Goal: Task Accomplishment & Management: Use online tool/utility

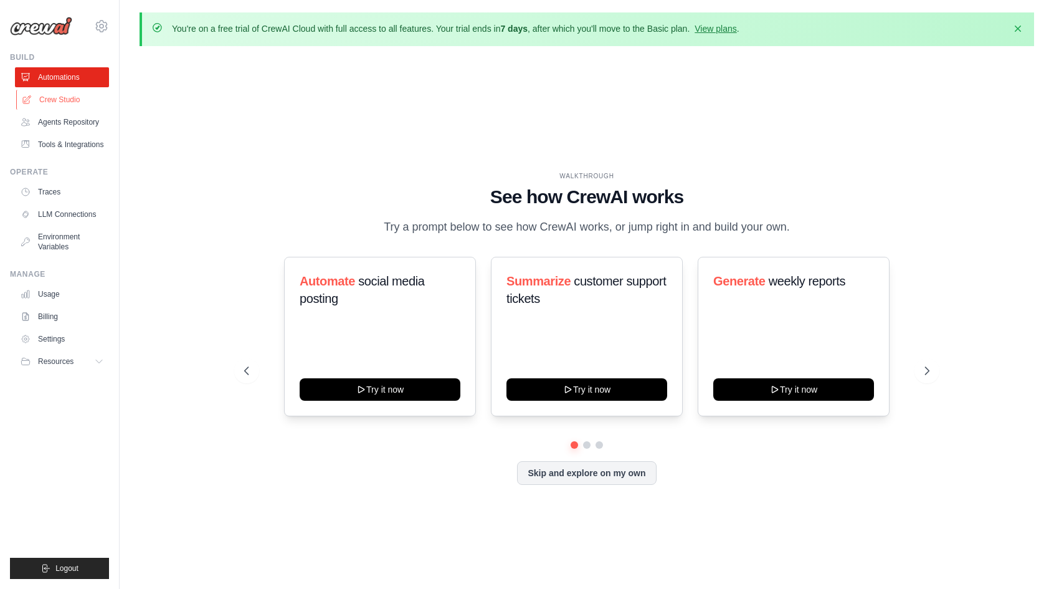
click at [78, 105] on link "Crew Studio" at bounding box center [63, 100] width 94 height 20
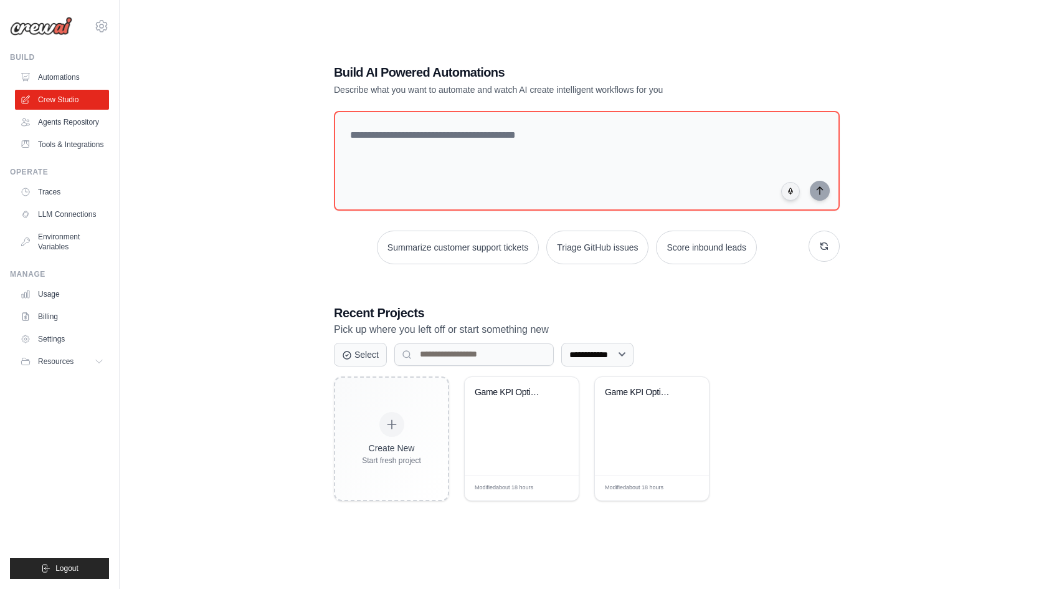
scroll to position [68, 0]
click at [525, 439] on div "Game KPI Optimization Engine" at bounding box center [522, 426] width 114 height 98
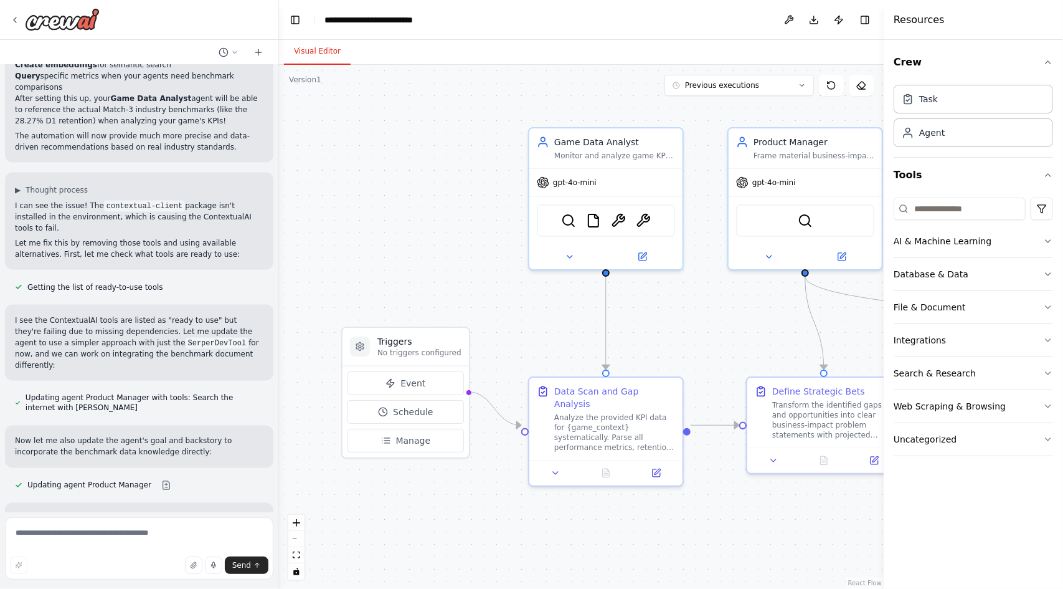
scroll to position [4461, 0]
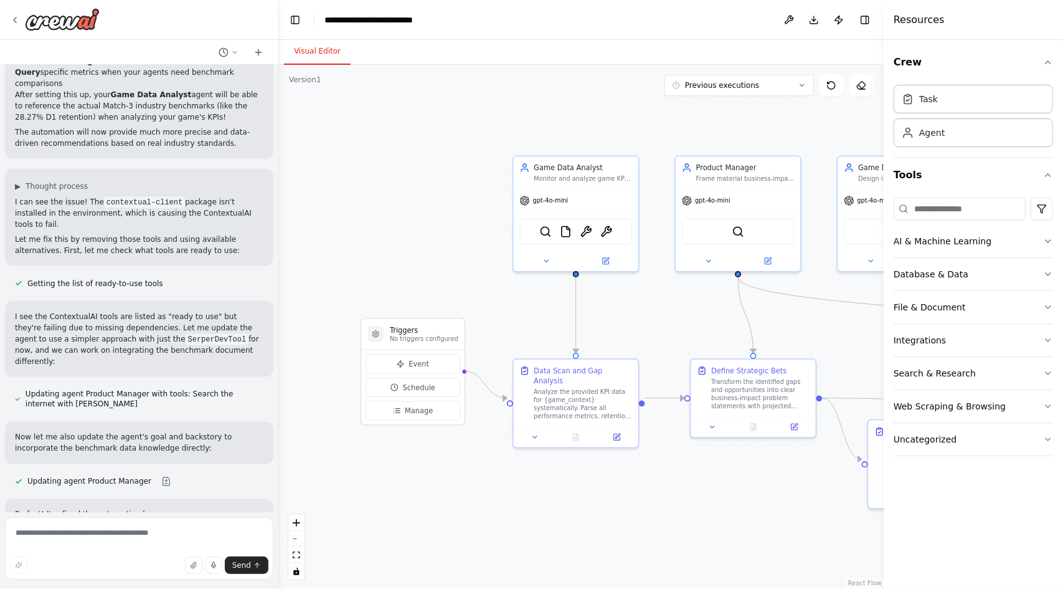
drag, startPoint x: 468, startPoint y: 210, endPoint x: 411, endPoint y: 207, distance: 58.0
click at [411, 207] on div ".deletable-edge-delete-btn { width: 20px; height: 20px; border: 0px solid #ffff…" at bounding box center [581, 327] width 605 height 524
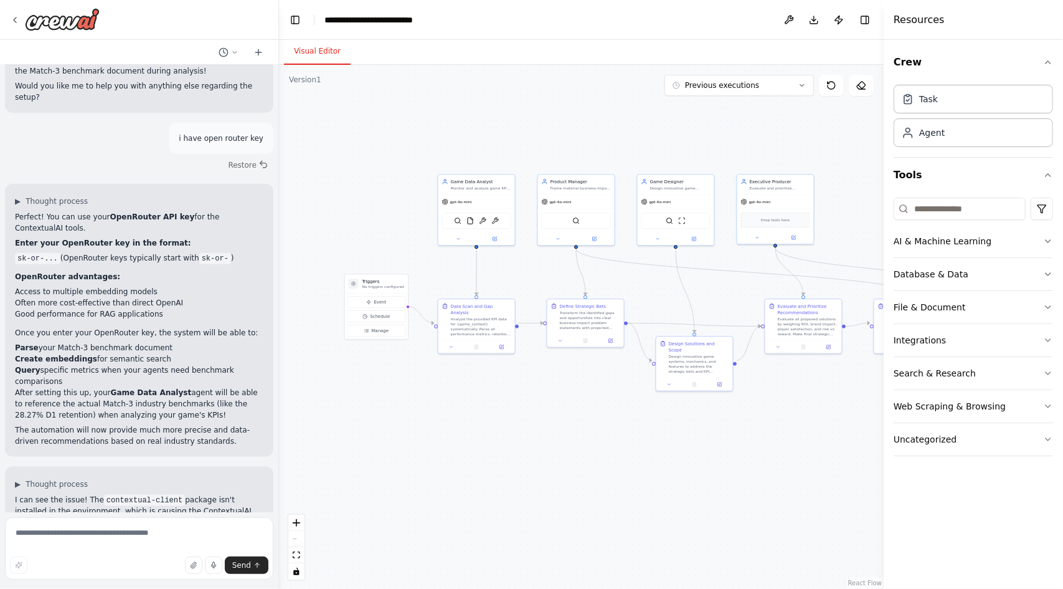
scroll to position [4170, 0]
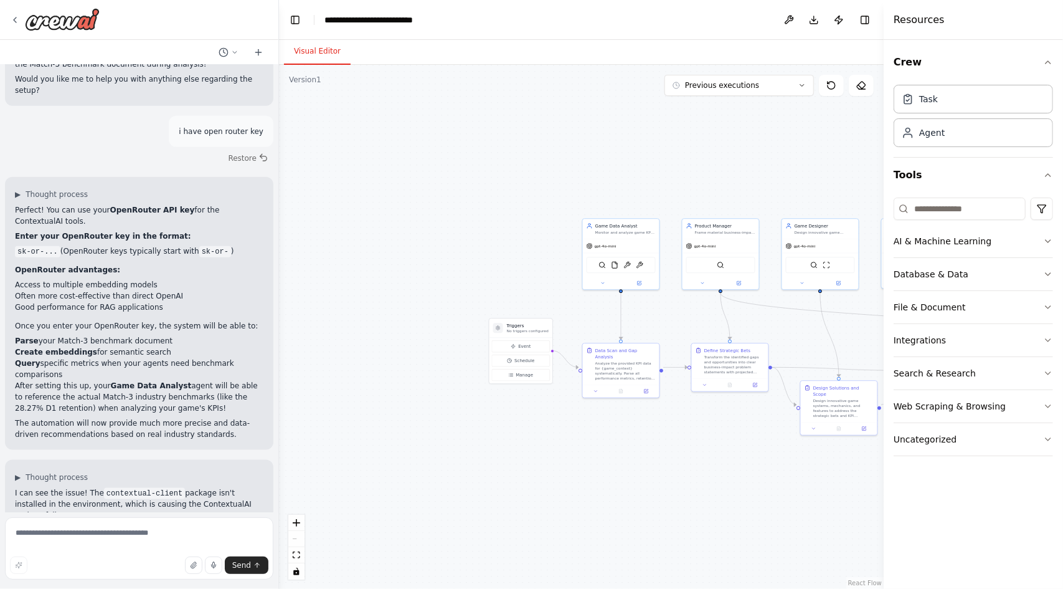
drag, startPoint x: 432, startPoint y: 407, endPoint x: 576, endPoint y: 450, distance: 150.4
click at [576, 450] on div ".deletable-edge-delete-btn { width: 20px; height: 20px; border: 0px solid #ffff…" at bounding box center [581, 327] width 605 height 524
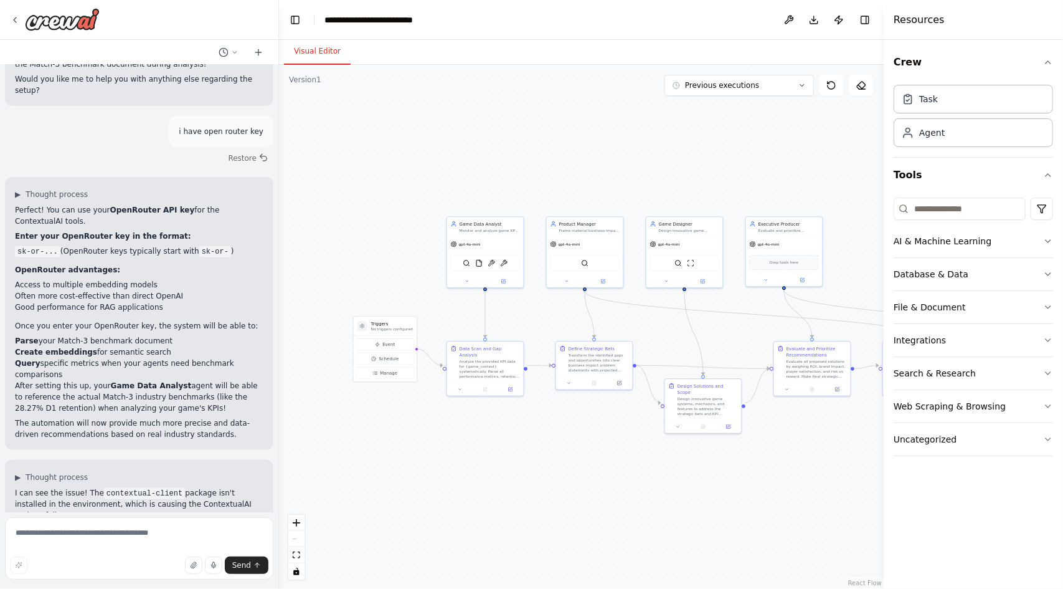
drag, startPoint x: 814, startPoint y: 120, endPoint x: 678, endPoint y: 119, distance: 135.8
click at [678, 119] on div ".deletable-edge-delete-btn { width: 20px; height: 20px; border: 0px solid #ffff…" at bounding box center [581, 327] width 605 height 524
click at [93, 543] on textarea at bounding box center [139, 548] width 268 height 62
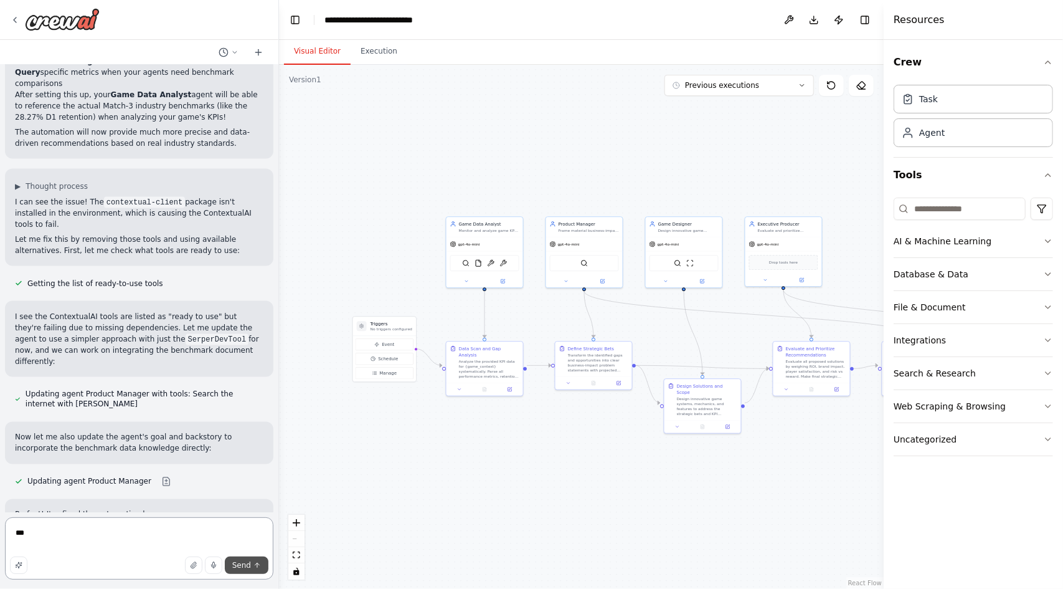
type textarea "***"
click at [249, 566] on span "Send" at bounding box center [241, 565] width 19 height 10
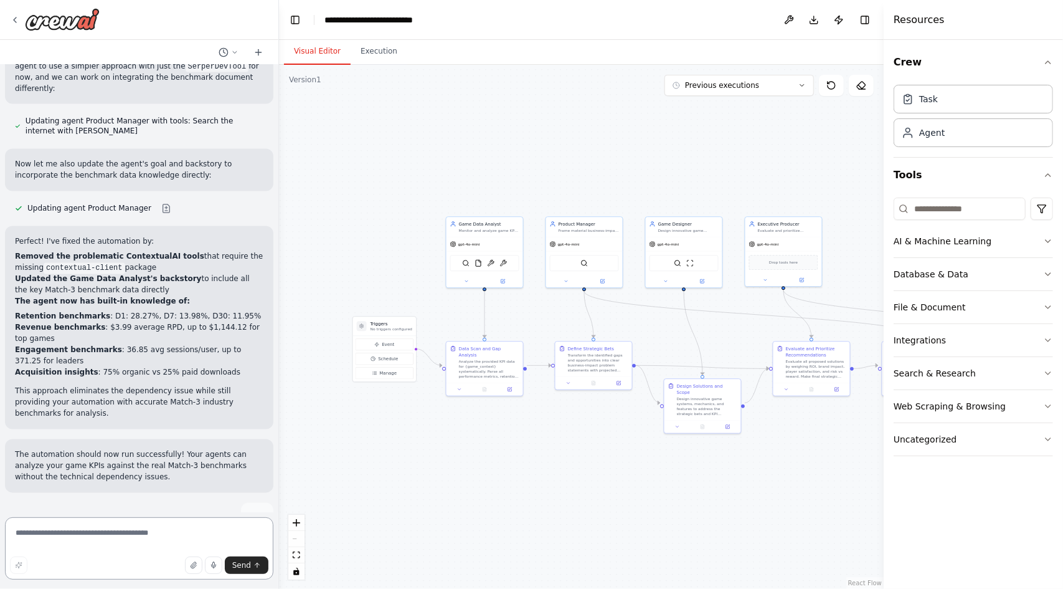
scroll to position [4745, 0]
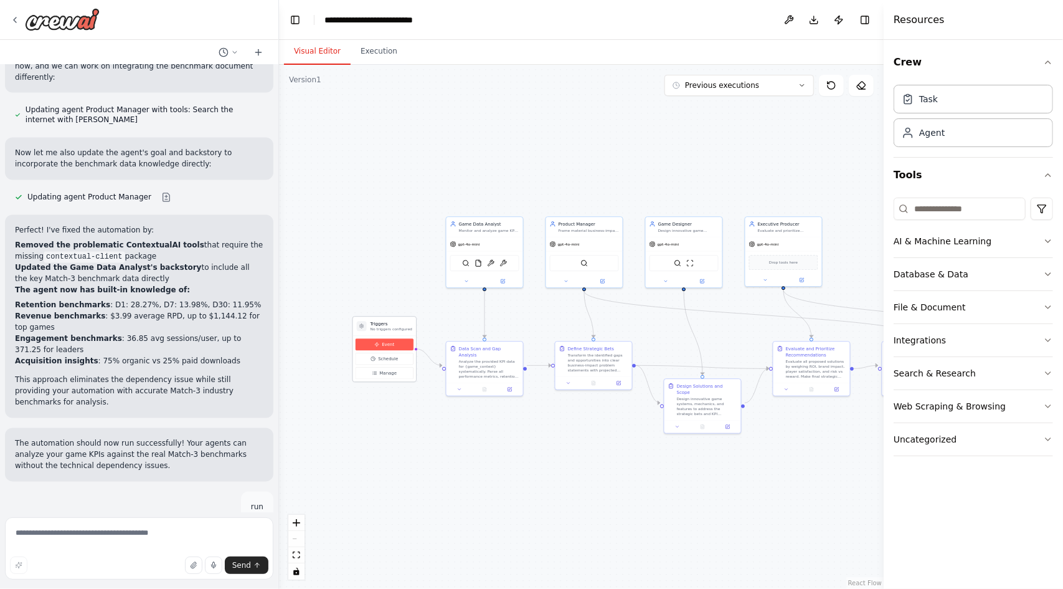
click at [398, 349] on div "Event Schedule Manage" at bounding box center [385, 358] width 58 height 40
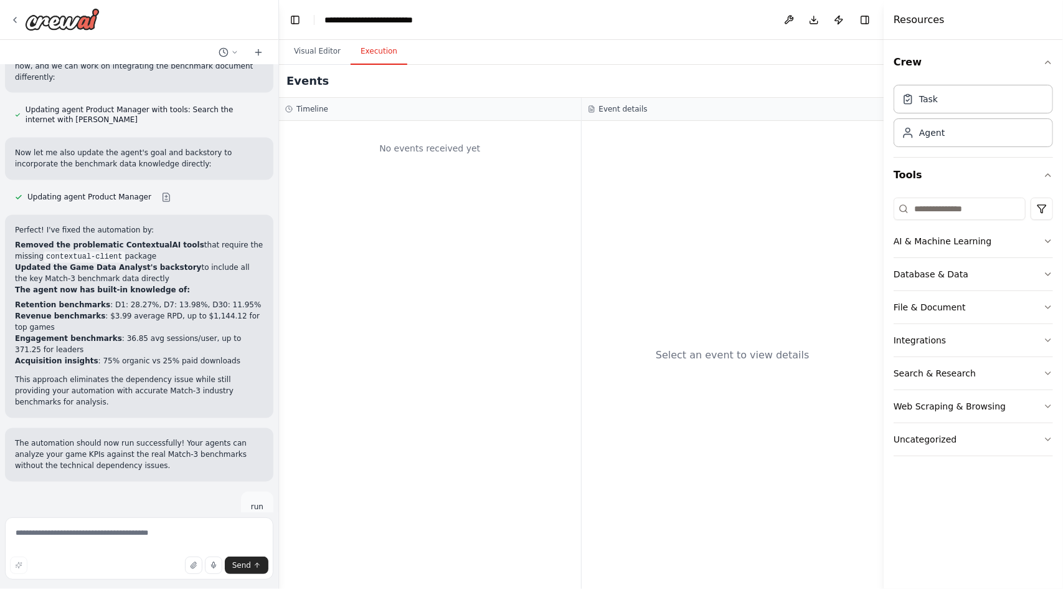
click at [377, 39] on button "Execution" at bounding box center [379, 52] width 57 height 26
click at [309, 53] on button "Visual Editor" at bounding box center [317, 52] width 67 height 26
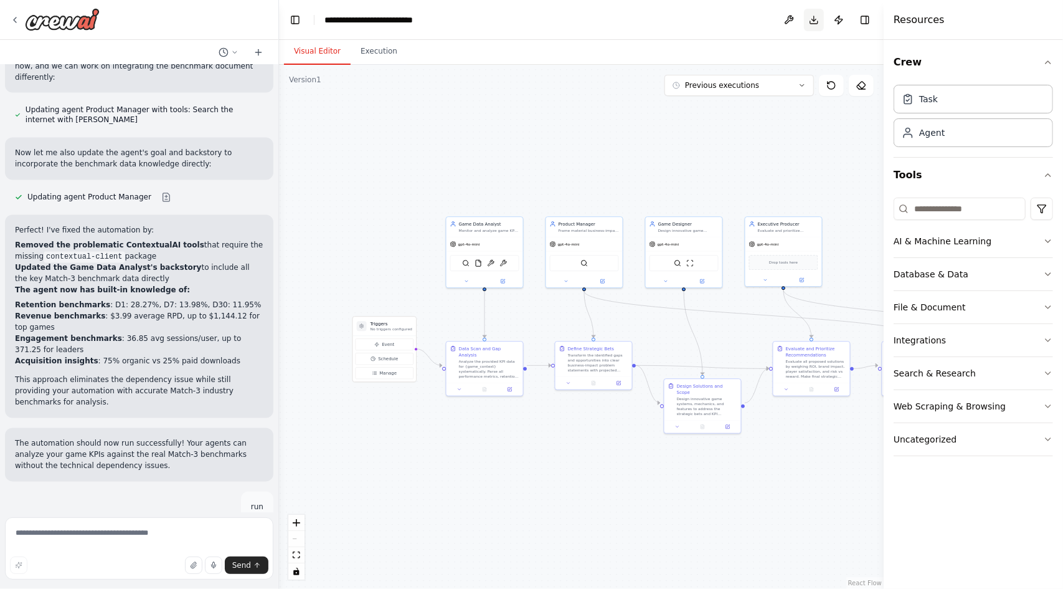
click at [817, 19] on button "Download" at bounding box center [814, 20] width 20 height 22
click at [841, 23] on button "Publish" at bounding box center [839, 20] width 20 height 22
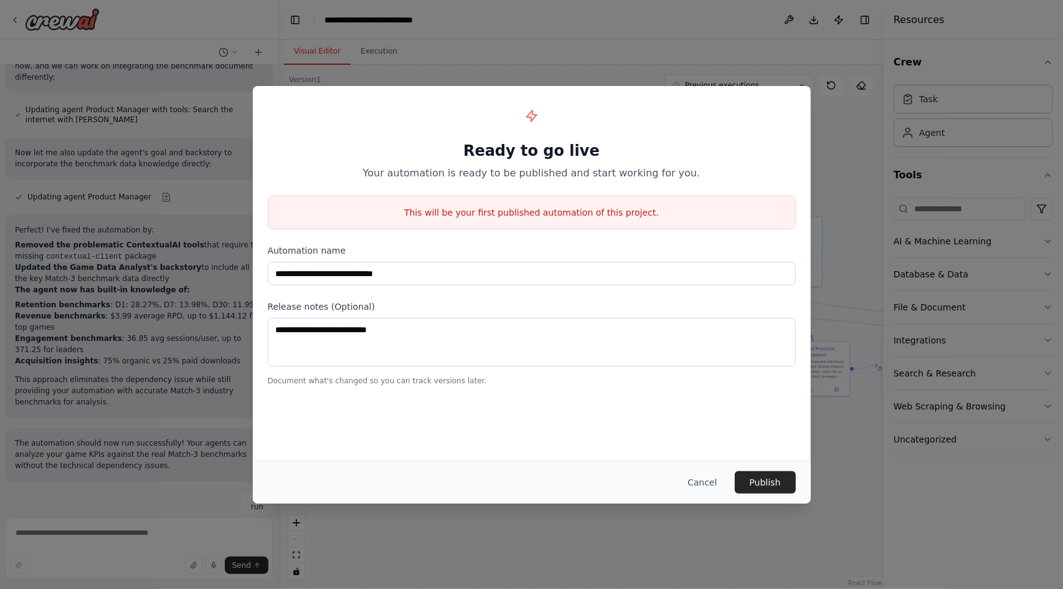
click at [855, 128] on div "**********" at bounding box center [531, 294] width 1063 height 589
click at [720, 479] on button "Cancel" at bounding box center [702, 482] width 49 height 22
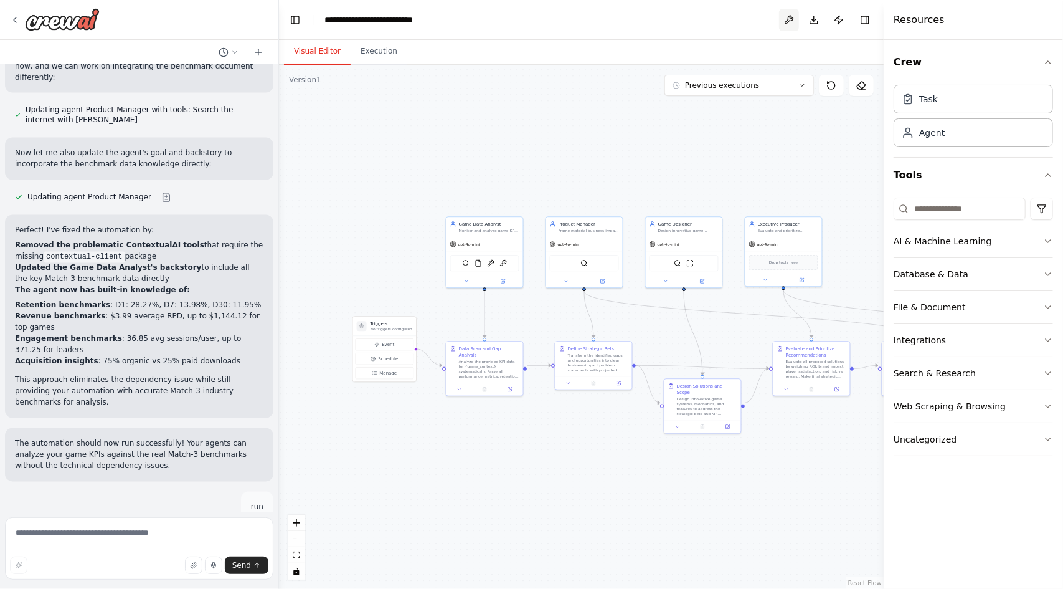
click at [790, 26] on button at bounding box center [789, 20] width 20 height 22
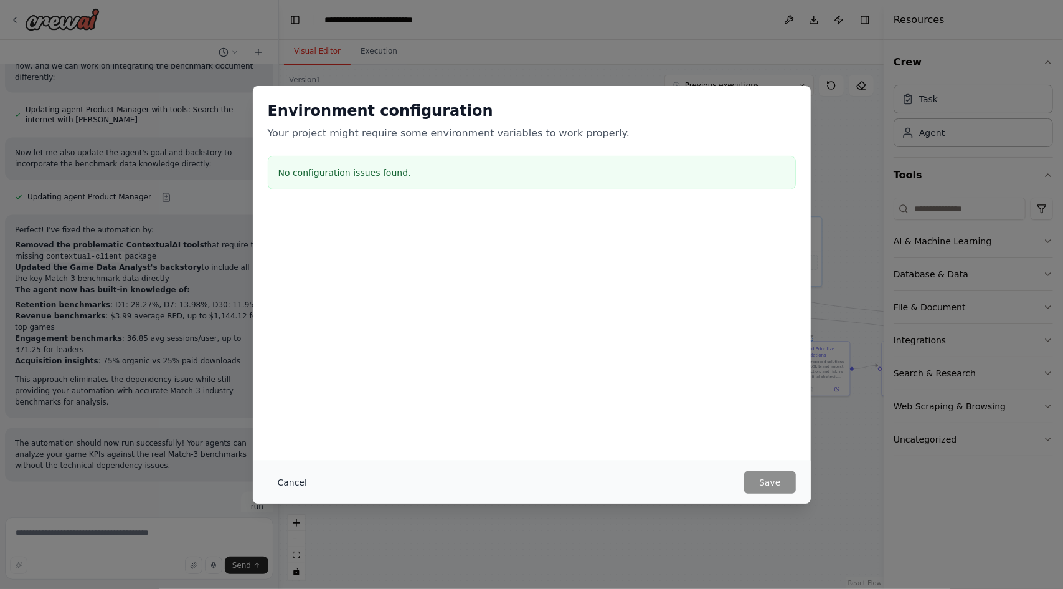
click at [287, 473] on button "Cancel" at bounding box center [292, 482] width 49 height 22
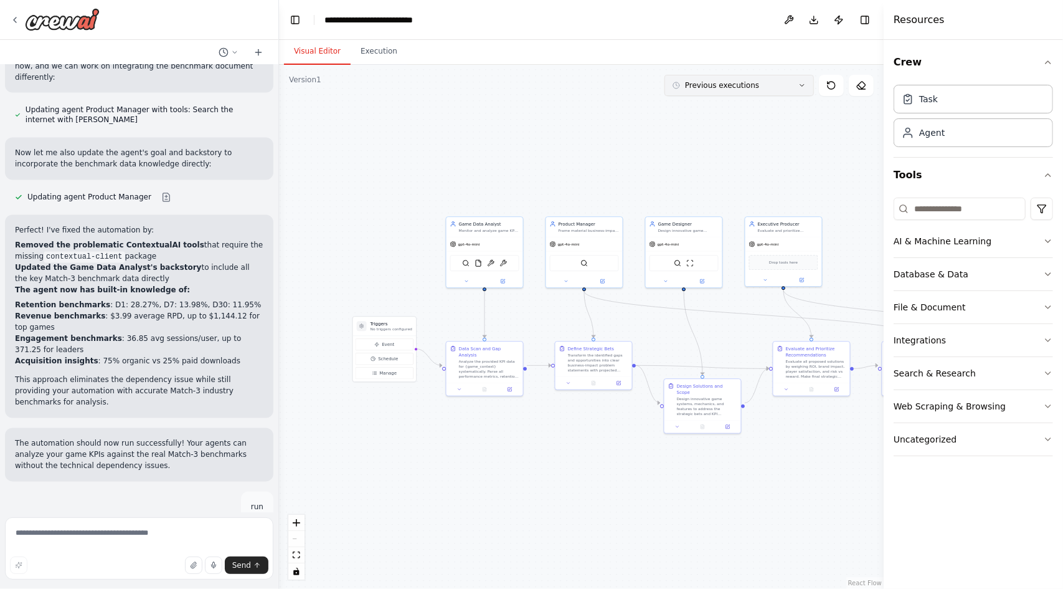
click at [804, 82] on icon at bounding box center [802, 85] width 7 height 7
click at [797, 89] on button "Previous executions" at bounding box center [740, 85] width 150 height 21
click at [838, 82] on button at bounding box center [831, 85] width 25 height 21
click at [833, 89] on icon at bounding box center [832, 85] width 10 height 10
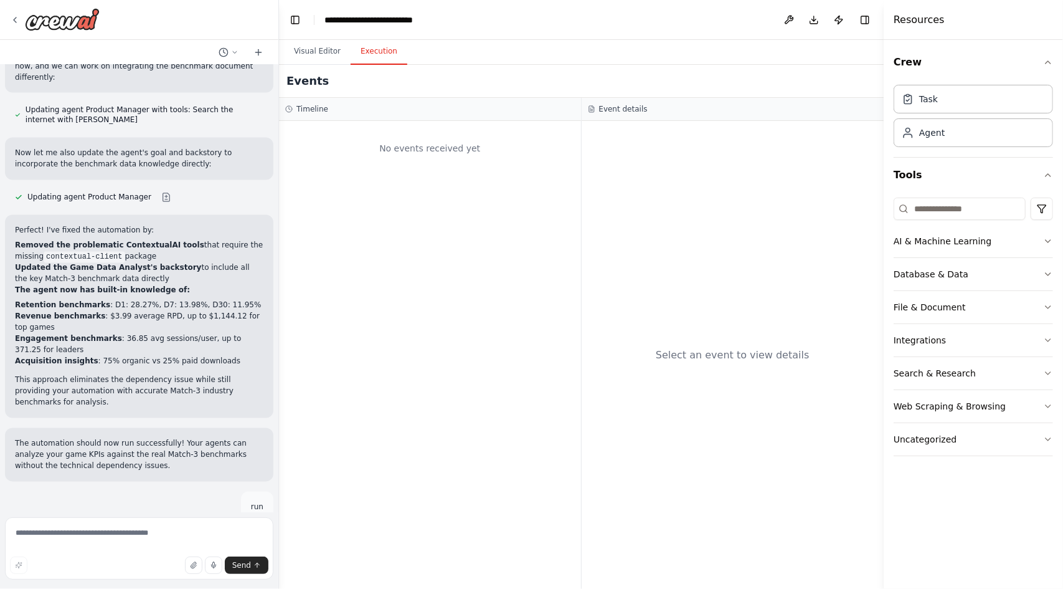
click at [377, 50] on button "Execution" at bounding box center [379, 52] width 57 height 26
click at [311, 45] on button "Visual Editor" at bounding box center [317, 52] width 67 height 26
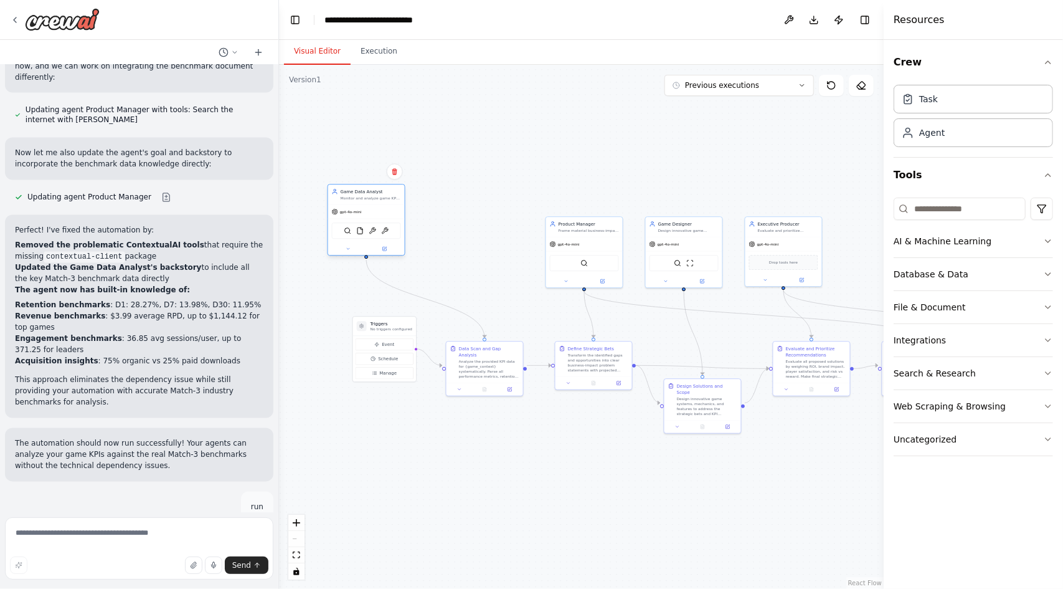
drag, startPoint x: 477, startPoint y: 272, endPoint x: 376, endPoint y: 247, distance: 103.3
click at [376, 243] on div "SerperDevTool FileReadTool ContextualAIQueryTool ContextualAIParseTool" at bounding box center [366, 231] width 77 height 24
drag, startPoint x: 582, startPoint y: 260, endPoint x: 477, endPoint y: 212, distance: 115.4
click at [477, 212] on div "SerperDevTool" at bounding box center [491, 218] width 69 height 16
drag, startPoint x: 719, startPoint y: 263, endPoint x: 648, endPoint y: 202, distance: 93.6
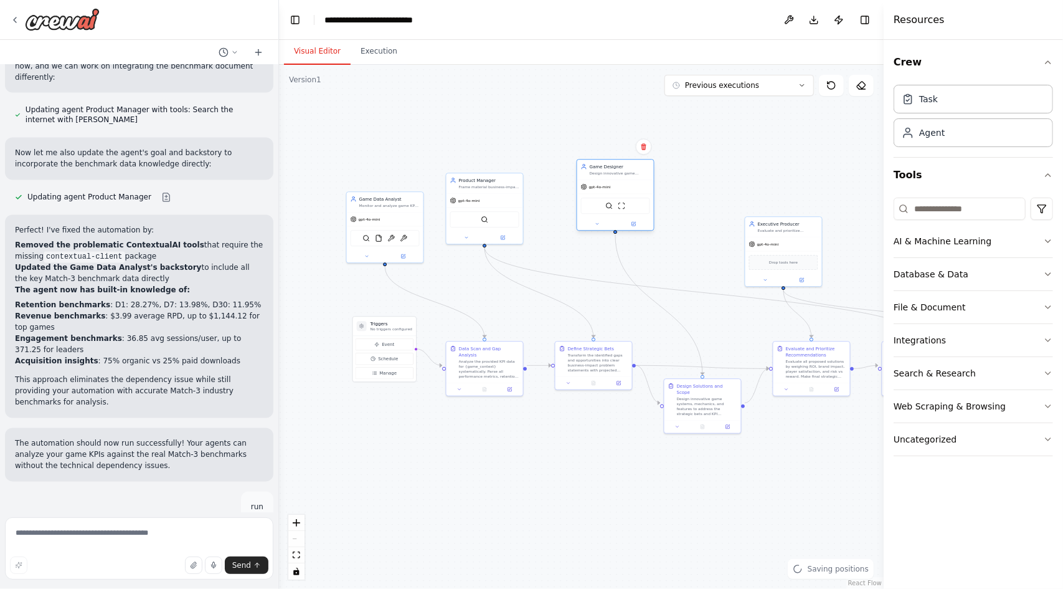
click at [648, 202] on div "SerperDevTool ScrapeWebsiteTool" at bounding box center [615, 206] width 77 height 24
drag, startPoint x: 802, startPoint y: 262, endPoint x: 771, endPoint y: 176, distance: 90.8
click at [771, 176] on div "Drop tools here" at bounding box center [752, 180] width 69 height 15
click at [591, 498] on div ".deletable-edge-delete-btn { width: 20px; height: 20px; border: 0px solid #ffff…" at bounding box center [581, 327] width 605 height 524
drag, startPoint x: 587, startPoint y: 363, endPoint x: 602, endPoint y: 507, distance: 144.7
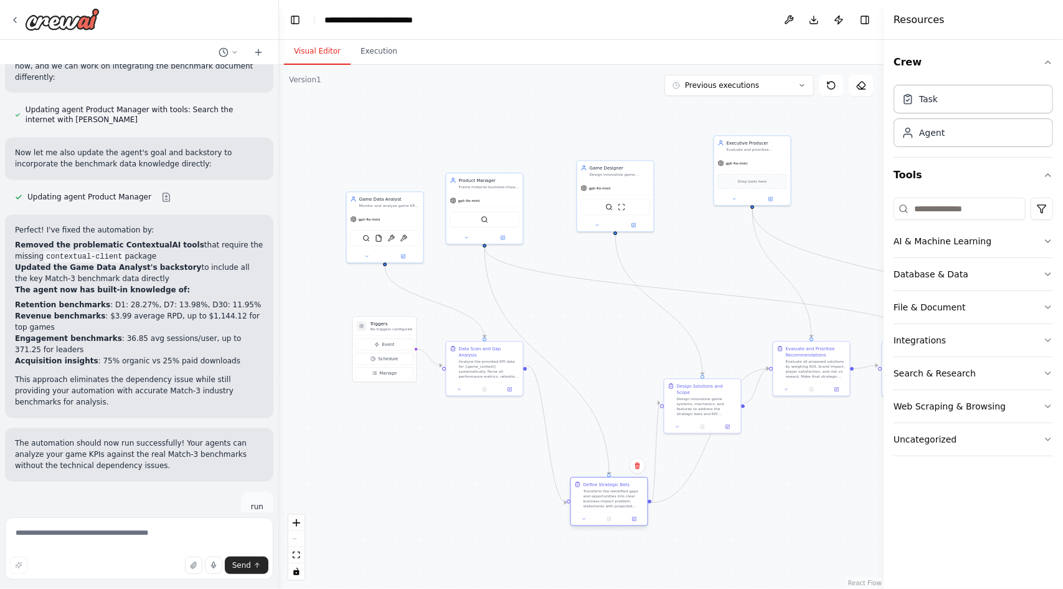
click at [602, 507] on div "Transform the identified gaps and opportunities into clear business-impact prob…" at bounding box center [614, 498] width 60 height 20
drag, startPoint x: 703, startPoint y: 404, endPoint x: 792, endPoint y: 499, distance: 130.4
click at [792, 499] on div "Design innovative game systems, mechanics, and features to address the strategi…" at bounding box center [794, 498] width 60 height 20
click at [470, 554] on div ".deletable-edge-delete-btn { width: 20px; height: 20px; border: 0px solid #ffff…" at bounding box center [581, 327] width 605 height 524
drag, startPoint x: 480, startPoint y: 366, endPoint x: 635, endPoint y: 372, distance: 155.2
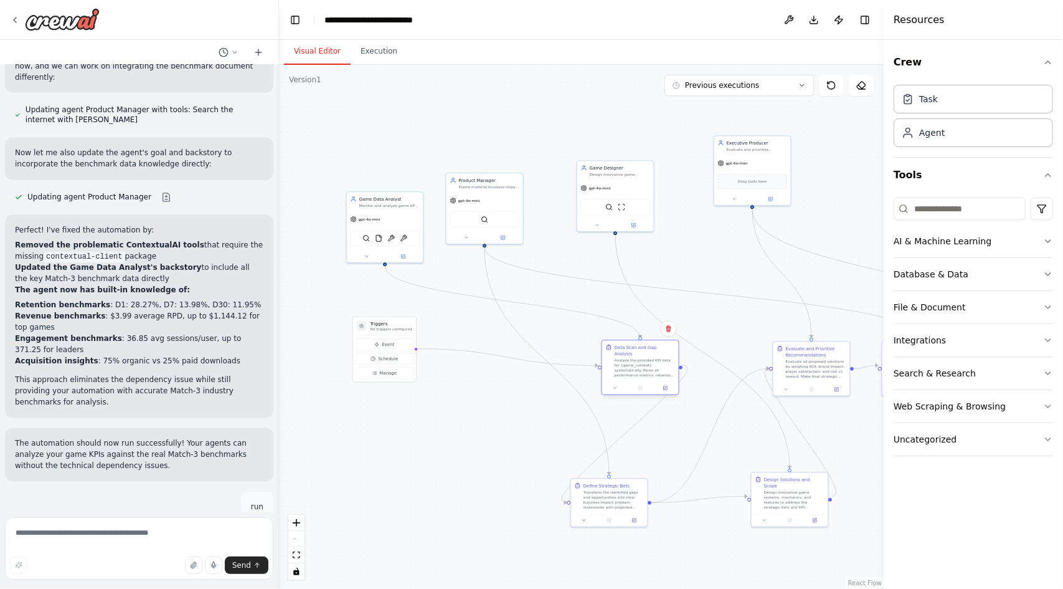
click at [635, 372] on div "Data Scan and Gap Analysis Analyze the provided KPI data for {game_context} sys…" at bounding box center [640, 360] width 77 height 41
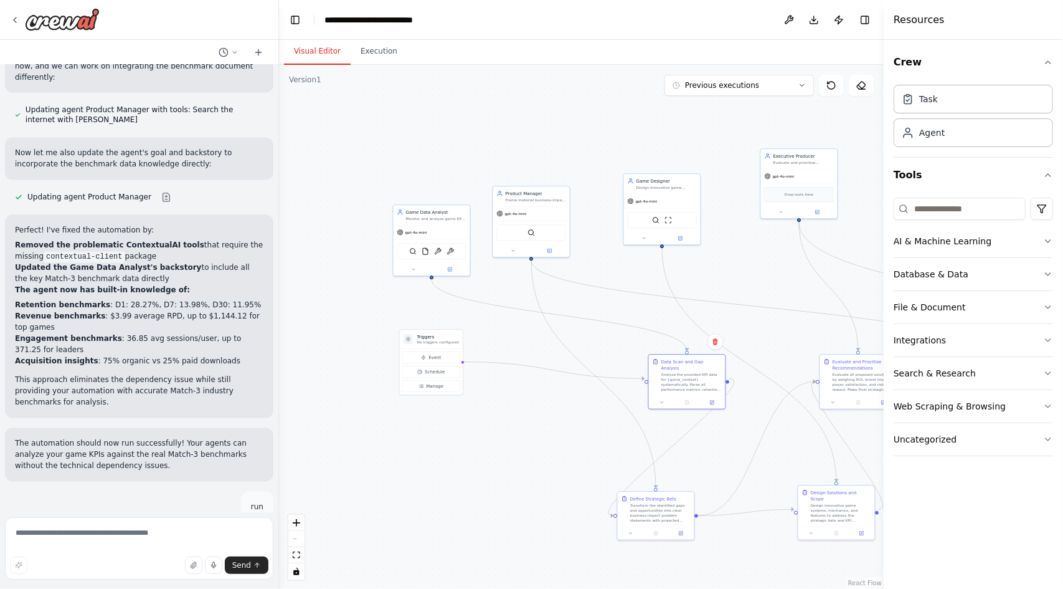
drag, startPoint x: 854, startPoint y: 178, endPoint x: 901, endPoint y: 191, distance: 48.5
click at [901, 191] on div "Create something like a quick experiment, where we have a team of 3/4 agents, o…" at bounding box center [531, 294] width 1063 height 589
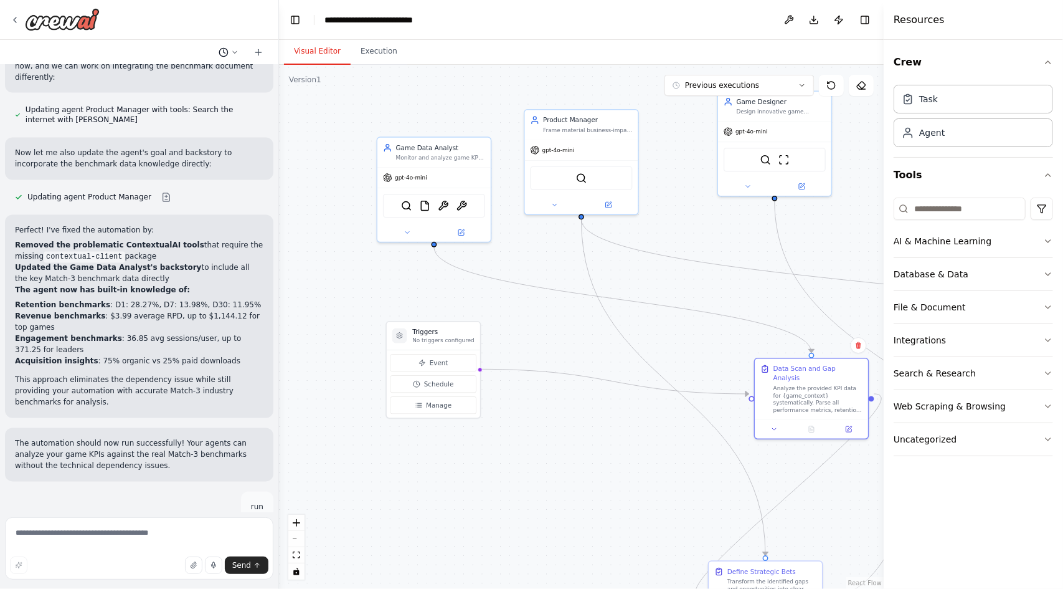
click at [234, 58] on div at bounding box center [139, 52] width 278 height 25
click at [234, 58] on button at bounding box center [229, 52] width 30 height 15
click at [90, 535] on div at bounding box center [139, 294] width 279 height 589
click at [90, 535] on textarea at bounding box center [139, 548] width 268 height 62
type textarea "***"
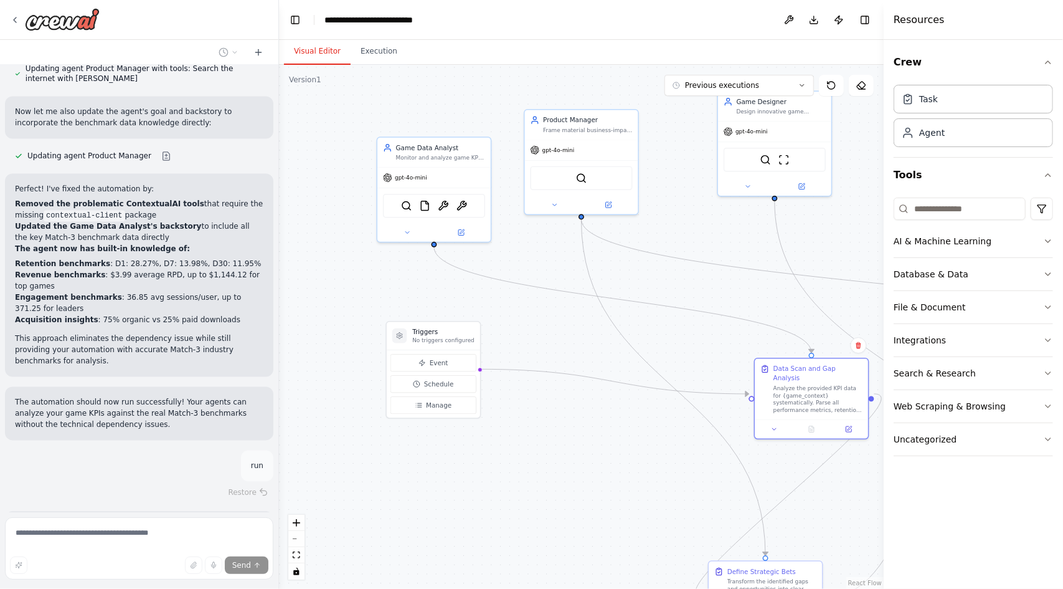
scroll to position [4854, 0]
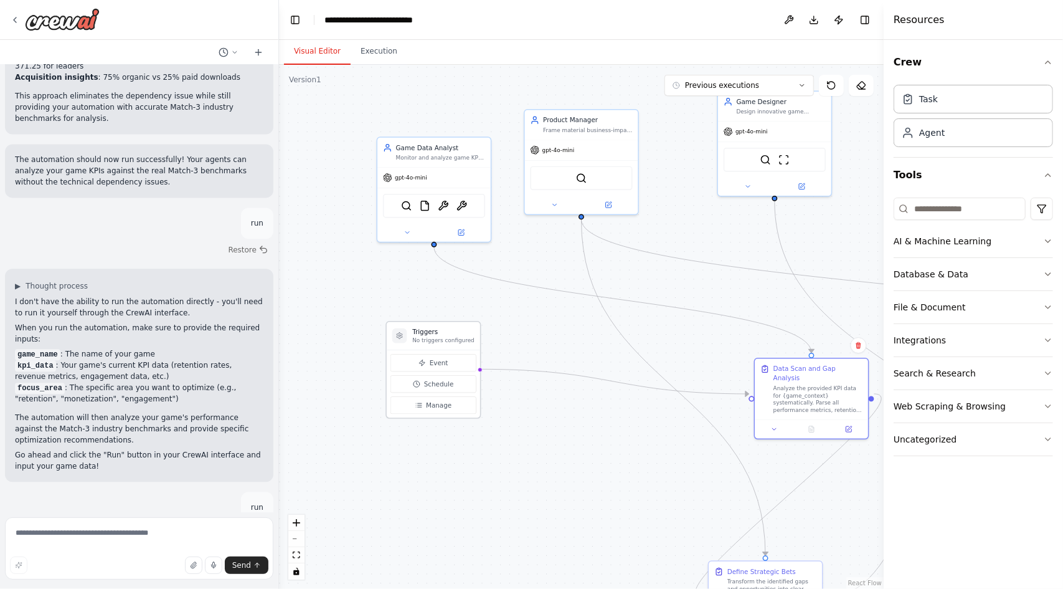
click at [440, 335] on h3 "Triggers" at bounding box center [443, 331] width 62 height 9
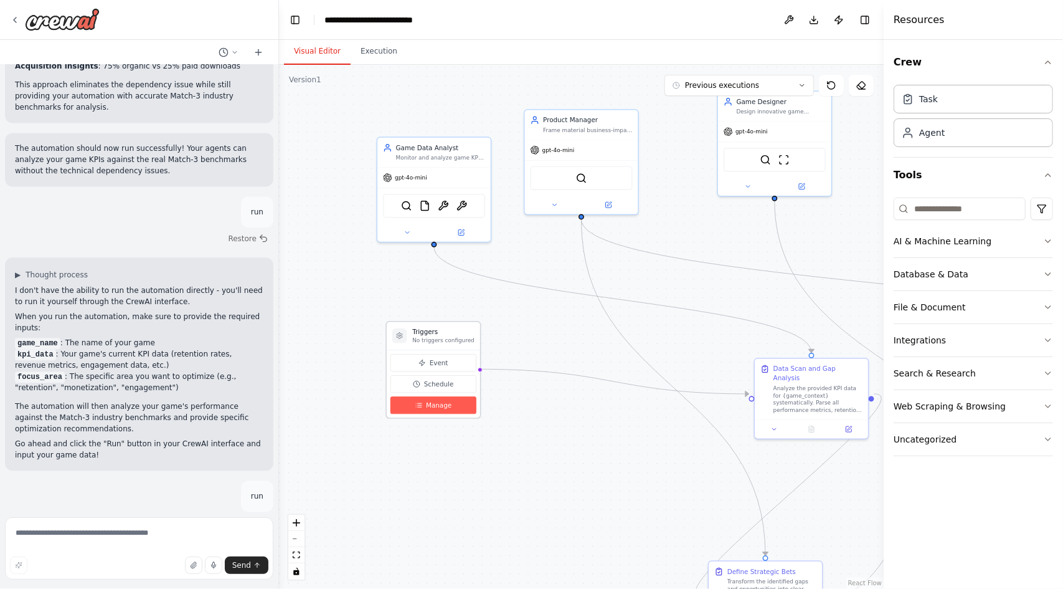
click at [440, 407] on span "Manage" at bounding box center [439, 405] width 26 height 9
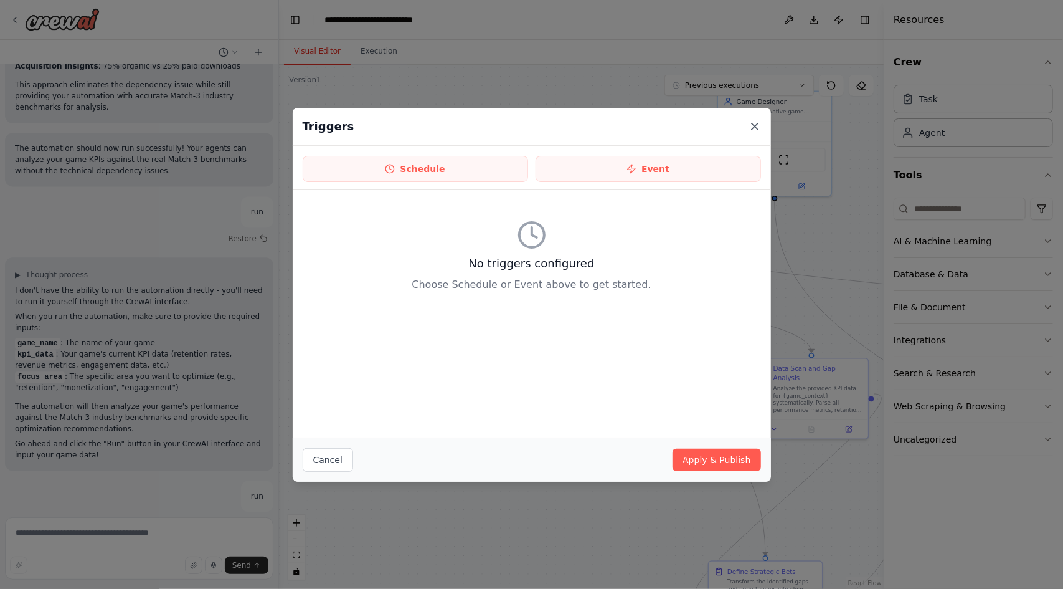
click at [757, 121] on icon at bounding box center [755, 126] width 12 height 12
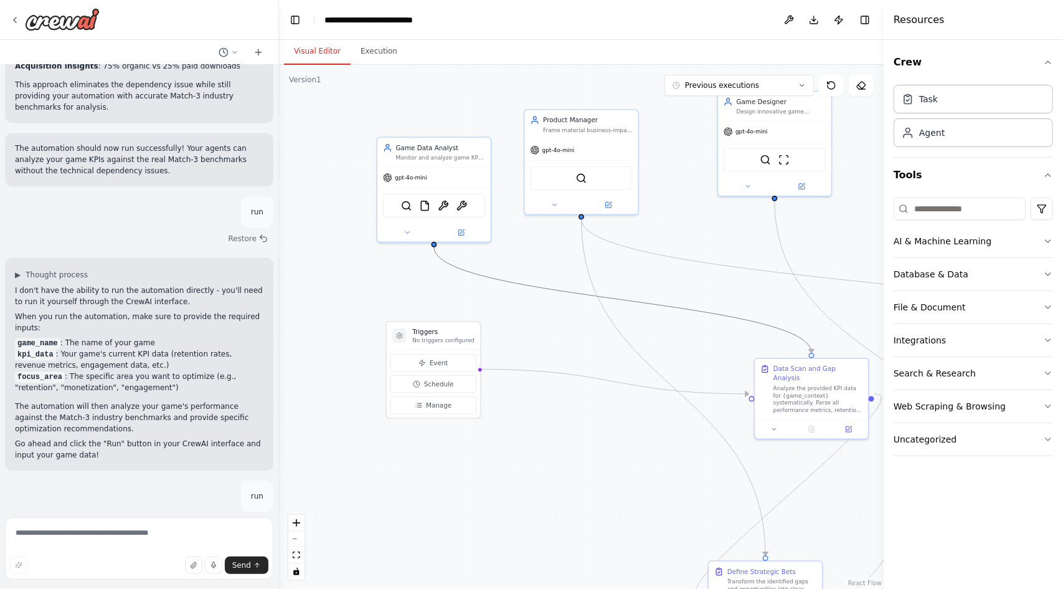
drag, startPoint x: 695, startPoint y: 307, endPoint x: 676, endPoint y: 214, distance: 95.4
click at [676, 214] on div ".deletable-edge-delete-btn { width: 20px; height: 20px; border: 0px solid #ffff…" at bounding box center [581, 327] width 605 height 524
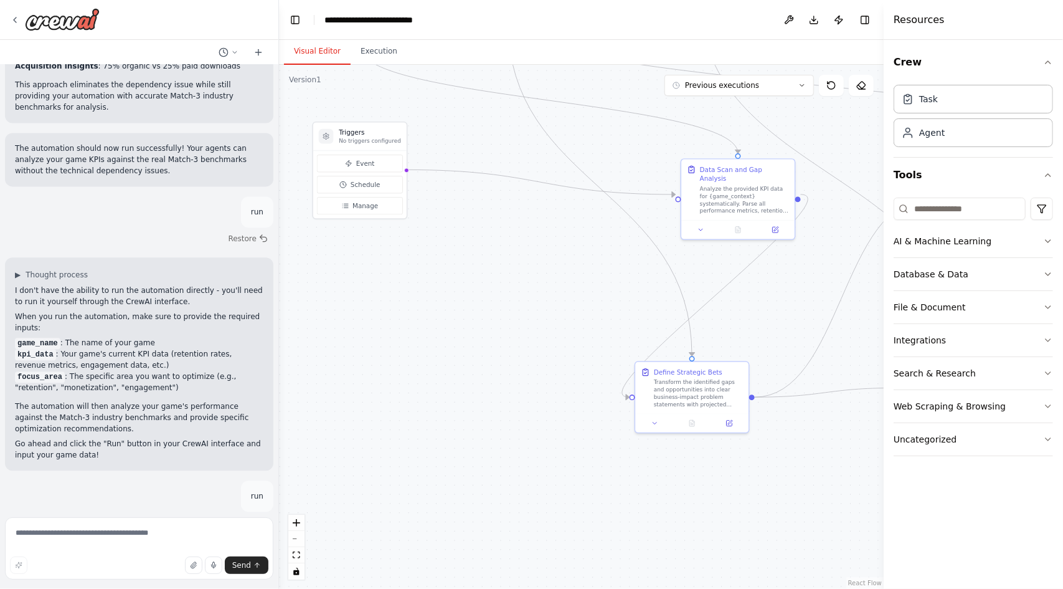
drag, startPoint x: 564, startPoint y: 485, endPoint x: 491, endPoint y: 280, distance: 218.1
click at [491, 280] on div ".deletable-edge-delete-btn { width: 20px; height: 20px; border: 0px solid #ffff…" at bounding box center [581, 327] width 605 height 524
click at [687, 380] on div "Transform the identified gaps and opportunities into clear business-impact prob…" at bounding box center [699, 385] width 89 height 29
click at [660, 423] on div at bounding box center [692, 415] width 113 height 19
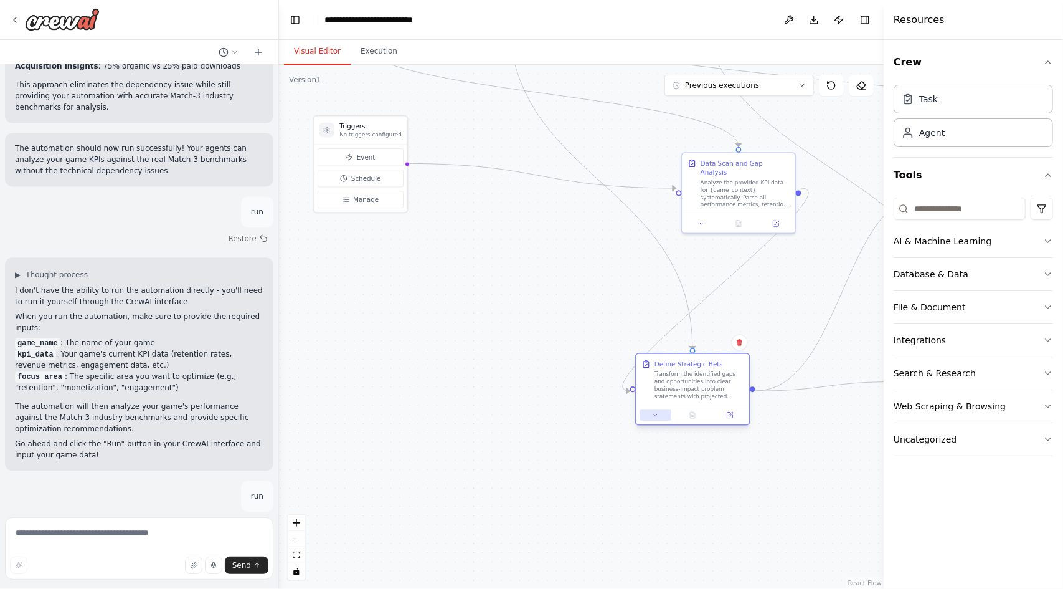
click at [659, 419] on button at bounding box center [656, 414] width 32 height 11
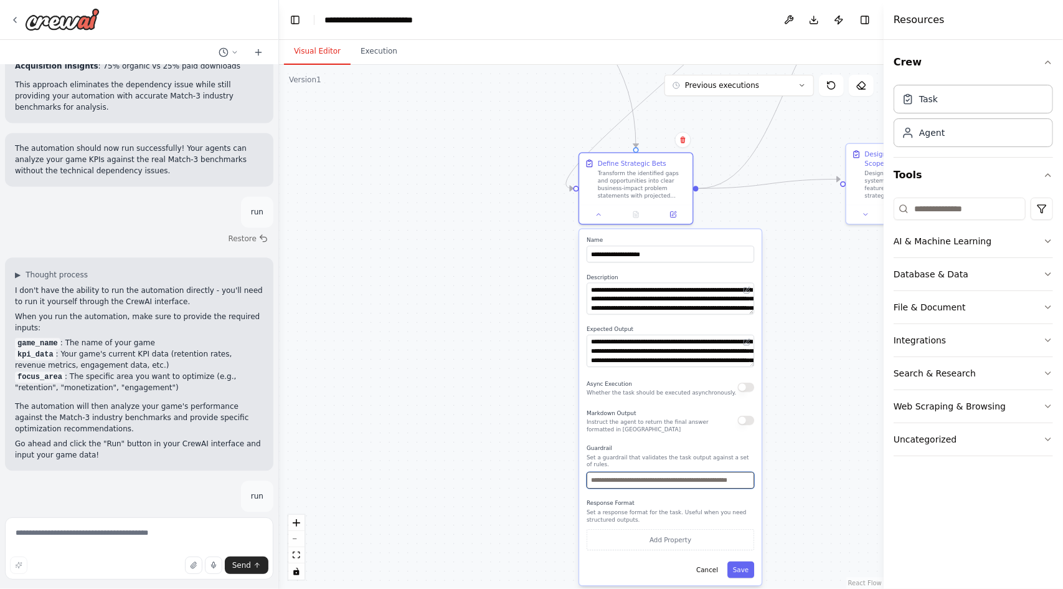
drag, startPoint x: 609, startPoint y: 485, endPoint x: 553, endPoint y: 283, distance: 210.2
click at [553, 283] on div ".deletable-edge-delete-btn { width: 20px; height: 20px; border: 0px solid #ffff…" at bounding box center [581, 327] width 605 height 524
click at [751, 570] on div "**********" at bounding box center [670, 407] width 183 height 356
click at [752, 564] on button "Save" at bounding box center [741, 569] width 27 height 17
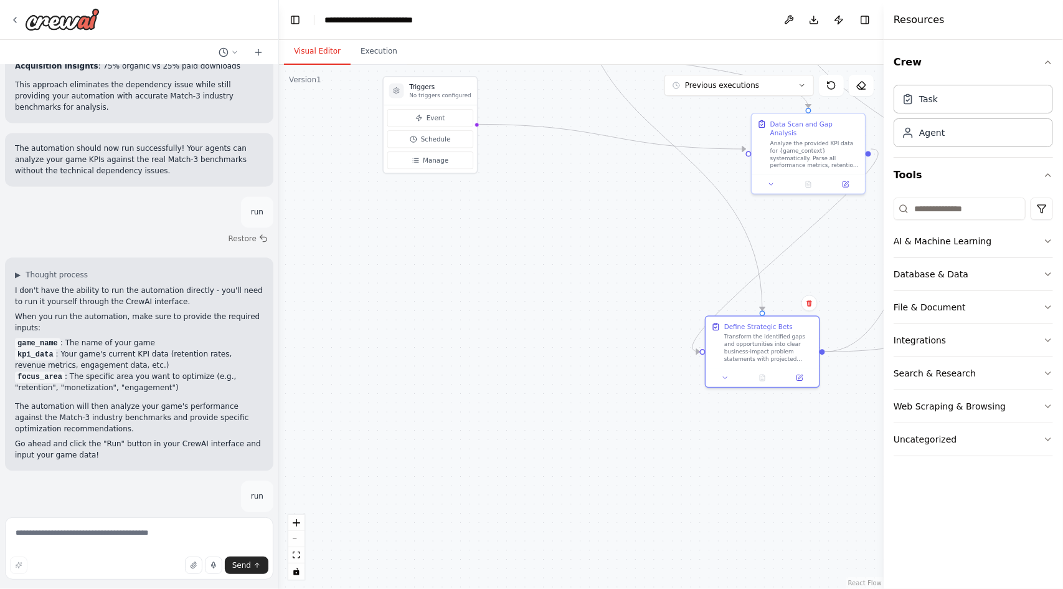
drag, startPoint x: 742, startPoint y: 425, endPoint x: 868, endPoint y: 589, distance: 206.5
click at [868, 588] on div ".deletable-edge-delete-btn { width: 20px; height: 20px; border: 0px solid #ffff…" at bounding box center [581, 327] width 605 height 524
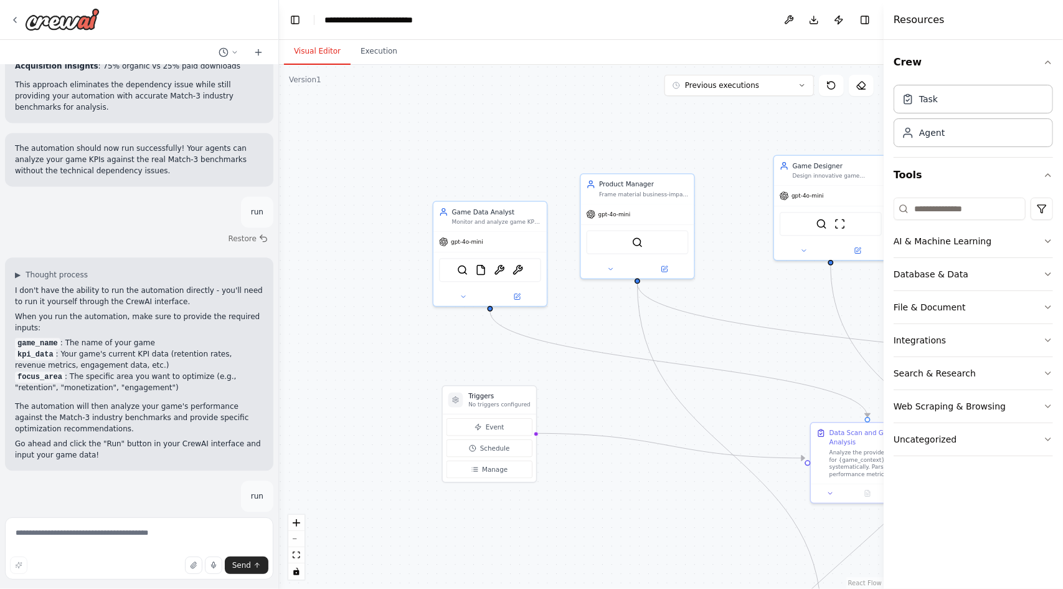
drag, startPoint x: 678, startPoint y: 280, endPoint x: 738, endPoint y: 587, distance: 313.4
click at [738, 587] on div ".deletable-edge-delete-btn { width: 20px; height: 20px; border: 0px solid #ffff…" at bounding box center [581, 327] width 605 height 524
click at [458, 292] on button at bounding box center [463, 293] width 52 height 11
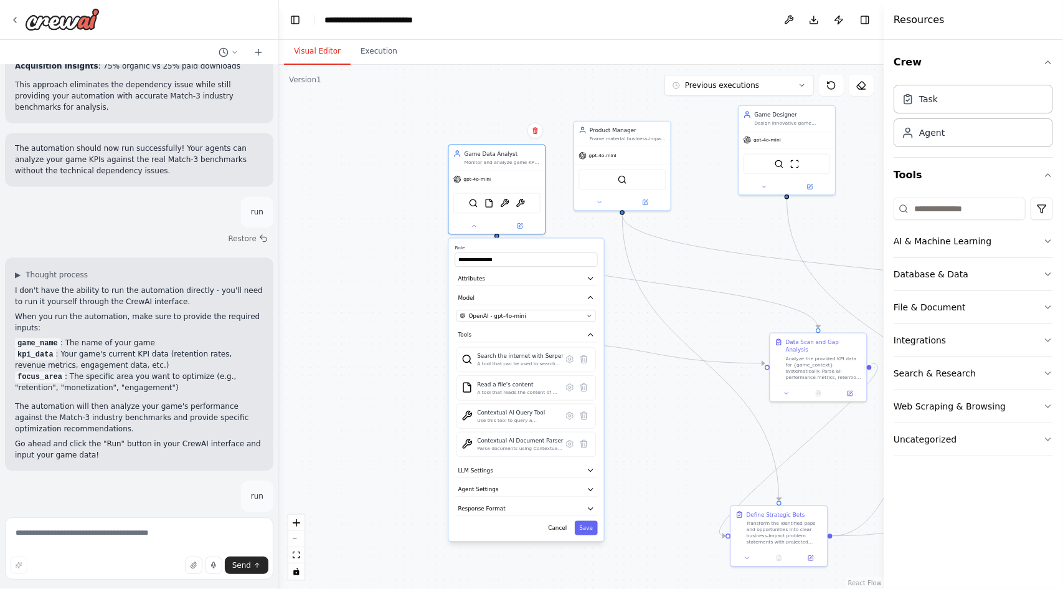
drag, startPoint x: 517, startPoint y: 175, endPoint x: 517, endPoint y: 81, distance: 94.1
click at [517, 81] on div ".deletable-edge-delete-btn { width: 20px; height: 20px; border: 0px solid #ffff…" at bounding box center [581, 327] width 605 height 524
click at [587, 467] on icon "button" at bounding box center [591, 470] width 8 height 8
click at [584, 489] on button "Agent Settings" at bounding box center [526, 489] width 143 height 14
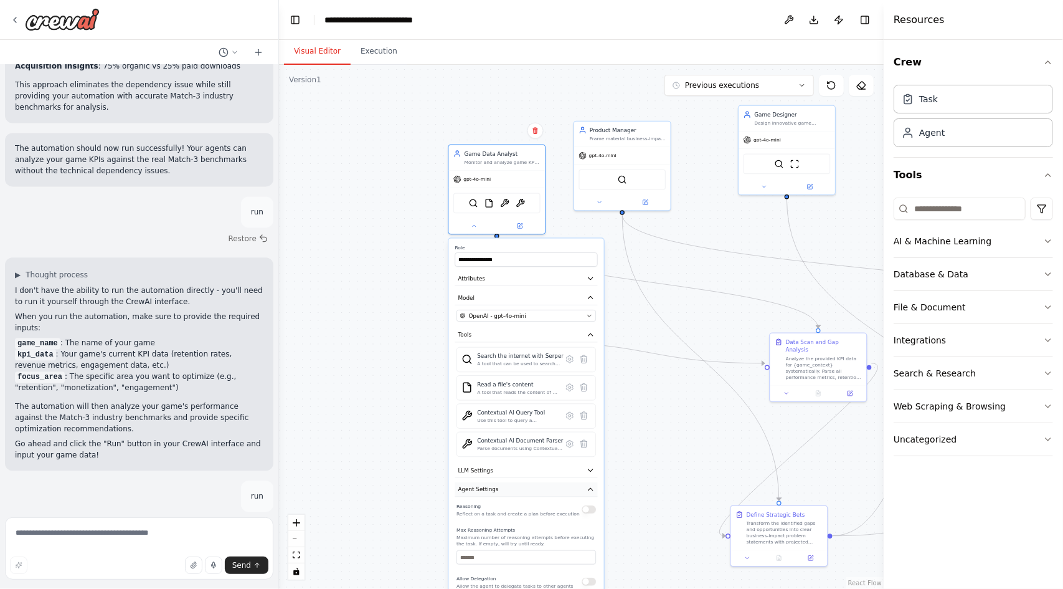
click at [584, 489] on button "Agent Settings" at bounding box center [526, 489] width 143 height 14
click at [589, 526] on button "Save" at bounding box center [586, 528] width 23 height 14
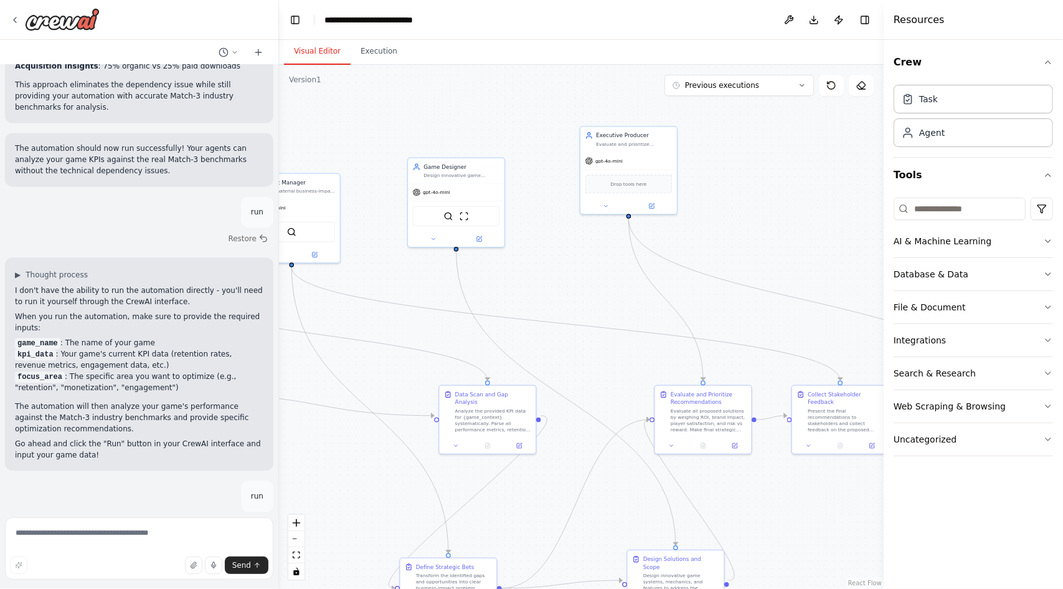
drag, startPoint x: 613, startPoint y: 505, endPoint x: 282, endPoint y: 558, distance: 334.9
click at [282, 558] on div ".deletable-edge-delete-btn { width: 20px; height: 20px; border: 0px solid #ffff…" at bounding box center [581, 327] width 605 height 524
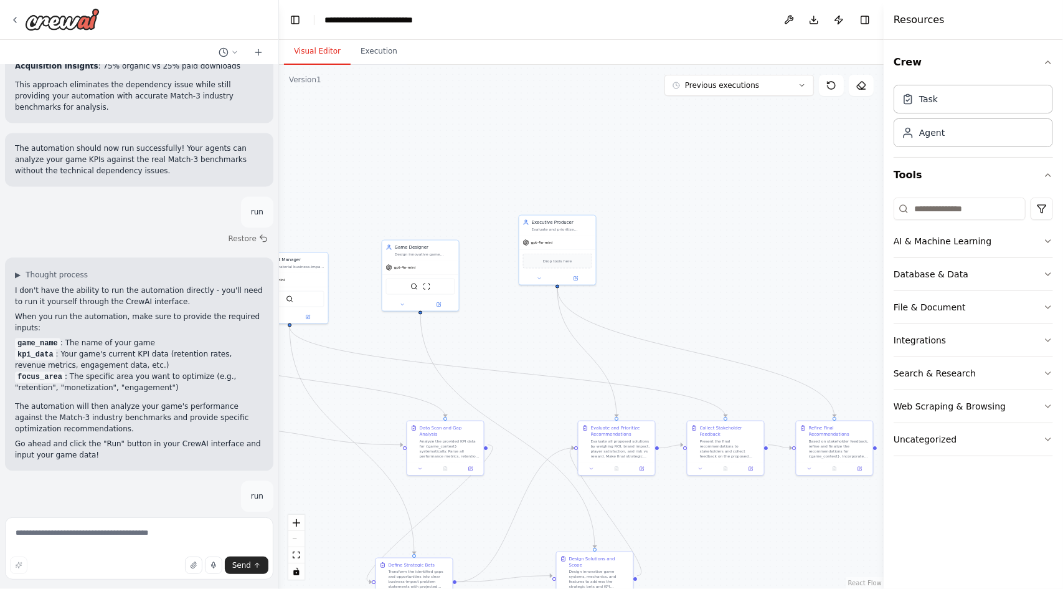
drag, startPoint x: 696, startPoint y: 224, endPoint x: 801, endPoint y: 134, distance: 137.8
click at [801, 134] on div ".deletable-edge-delete-btn { width: 20px; height: 20px; border: 0px solid #ffff…" at bounding box center [581, 327] width 605 height 524
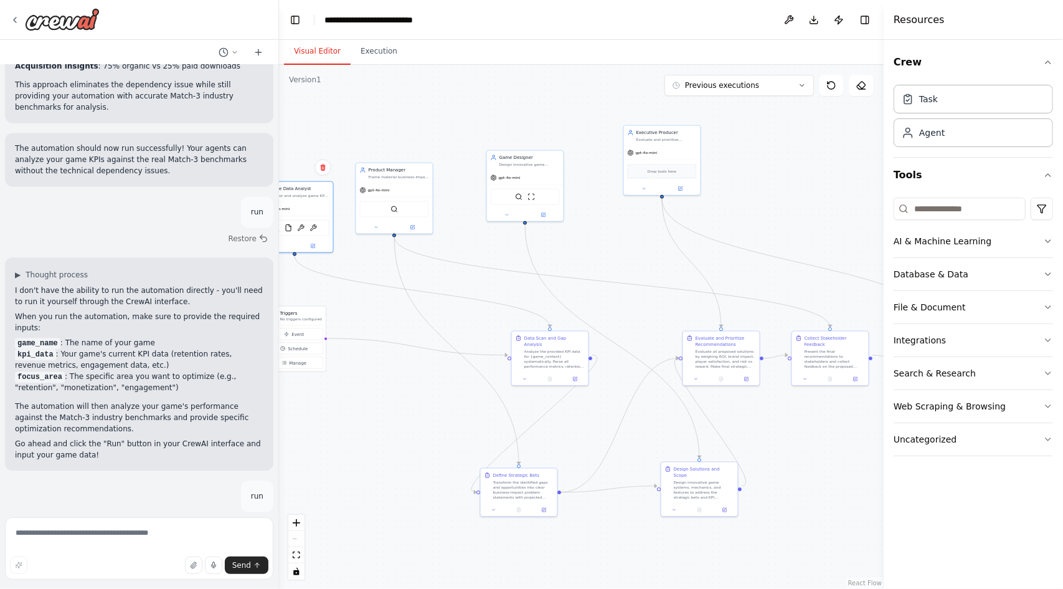
click at [1005, 148] on div "Task Agent" at bounding box center [973, 118] width 159 height 77
click at [988, 136] on div "Agent" at bounding box center [973, 132] width 159 height 29
drag, startPoint x: 988, startPoint y: 136, endPoint x: 810, endPoint y: 192, distance: 186.2
click at [810, 192] on div "Create something like a quick experiment, where we have a team of 3/4 agents, o…" at bounding box center [531, 294] width 1063 height 589
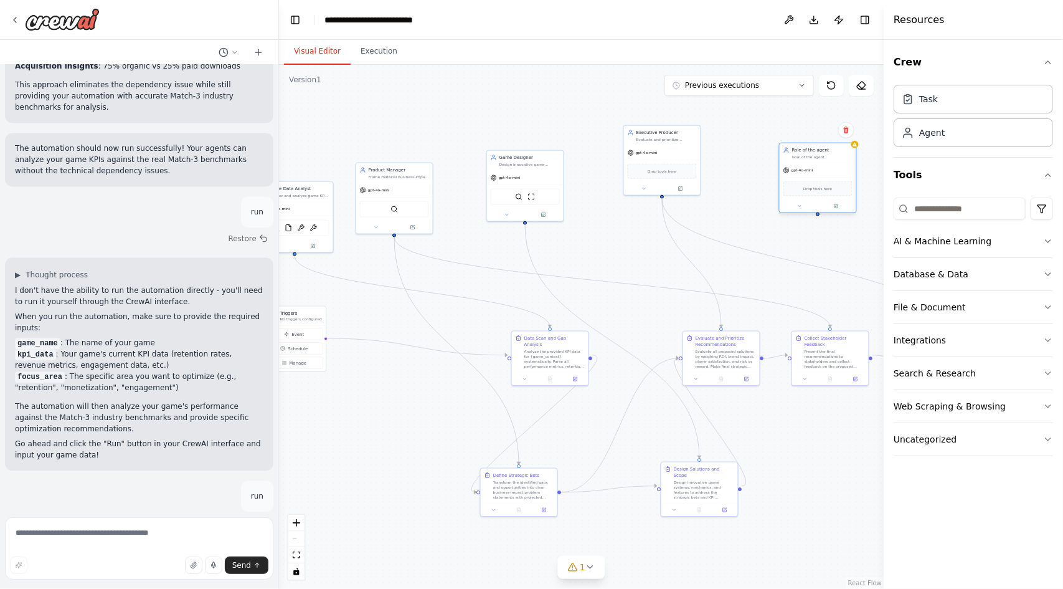
drag, startPoint x: 854, startPoint y: 187, endPoint x: 807, endPoint y: 181, distance: 47.1
click at [807, 181] on div "Drop tools here" at bounding box center [818, 188] width 69 height 15
click at [833, 133] on icon at bounding box center [833, 129] width 5 height 7
click at [799, 133] on button "Confirm" at bounding box center [798, 130] width 44 height 15
click at [116, 523] on textarea at bounding box center [139, 548] width 268 height 62
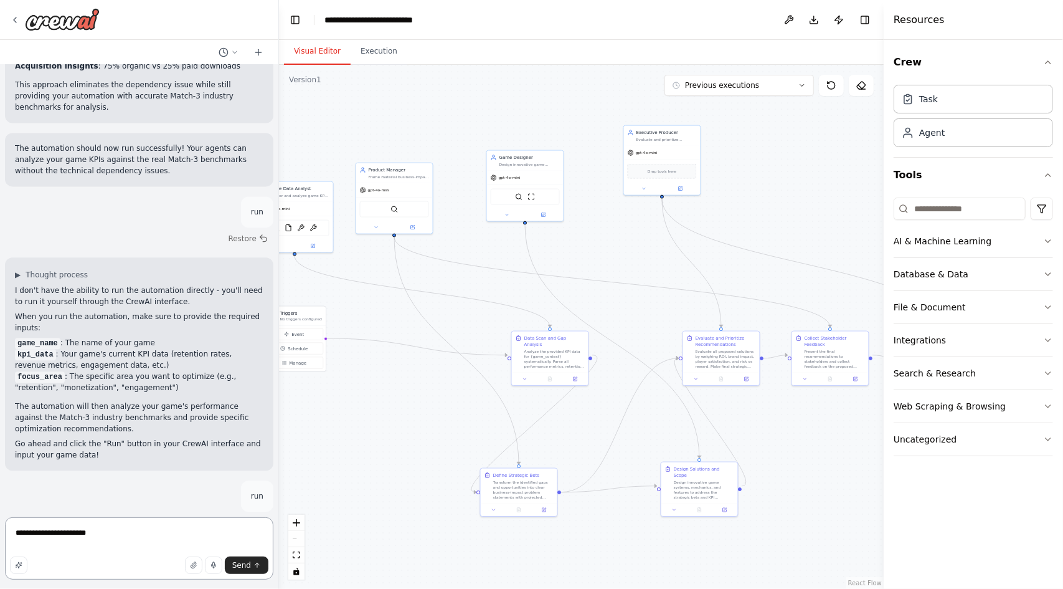
type textarea "**********"
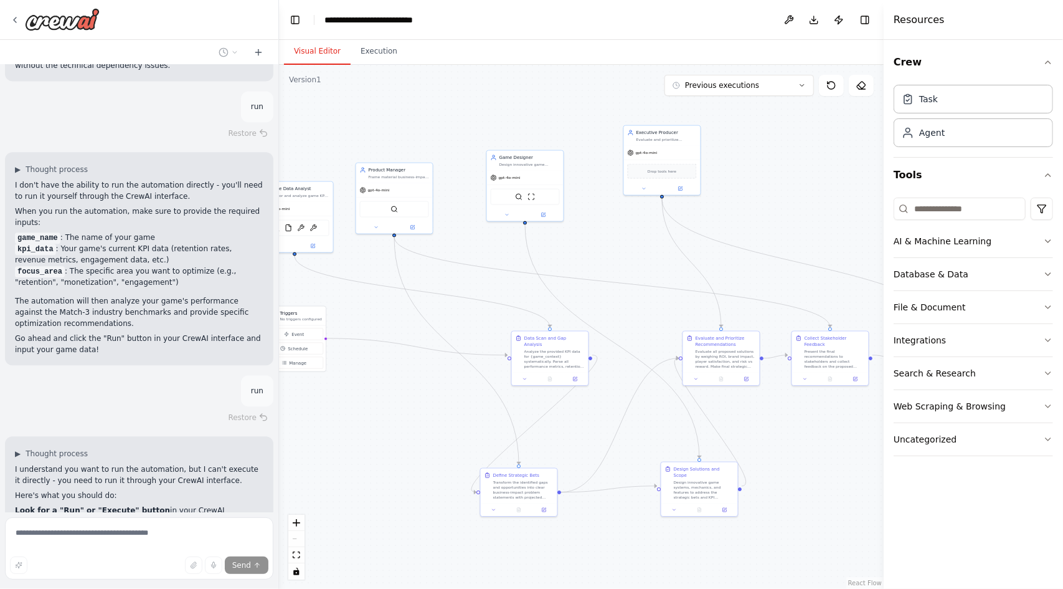
scroll to position [5149, 0]
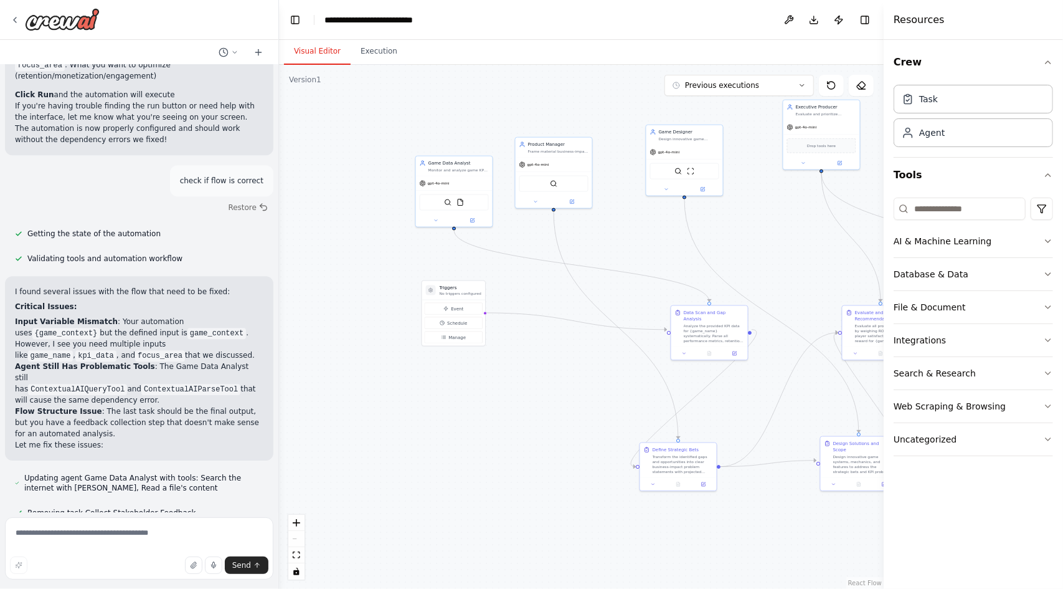
drag, startPoint x: 470, startPoint y: 282, endPoint x: 629, endPoint y: 256, distance: 161.6
click at [629, 256] on div ".deletable-edge-delete-btn { width: 20px; height: 20px; border: 0px solid #ffff…" at bounding box center [581, 327] width 605 height 524
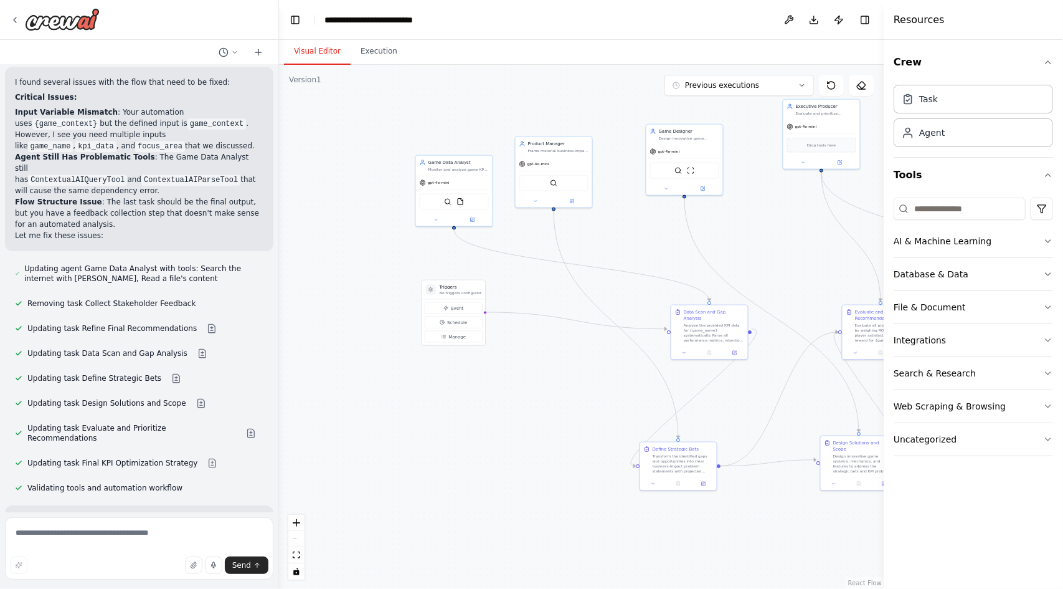
scroll to position [5882, 0]
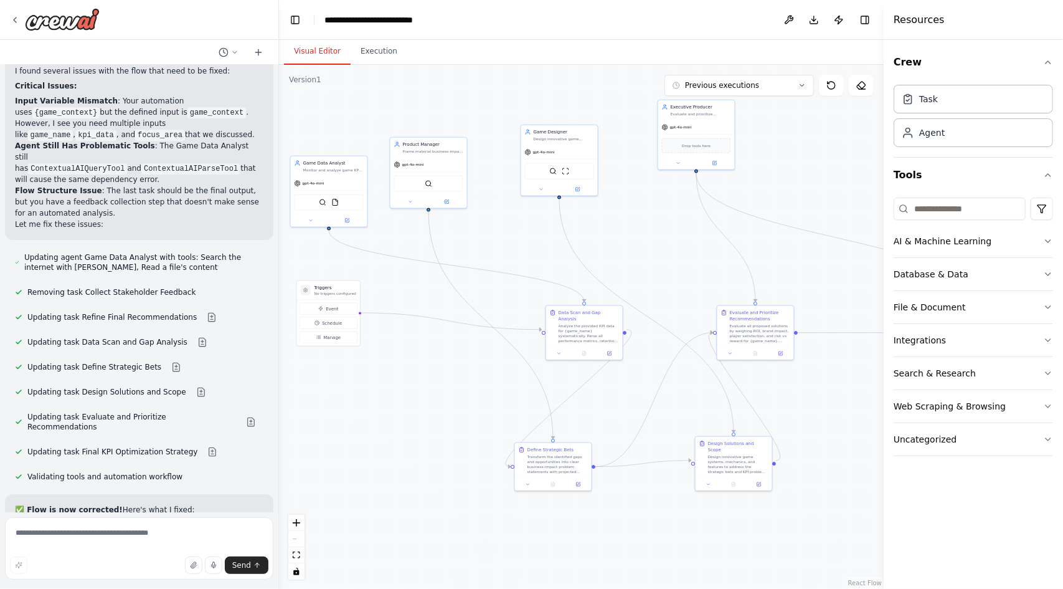
drag, startPoint x: 580, startPoint y: 432, endPoint x: 478, endPoint y: 433, distance: 101.5
click at [478, 433] on div ".deletable-edge-delete-btn { width: 20px; height: 20px; border: 0px solid #ffff…" at bounding box center [581, 327] width 605 height 524
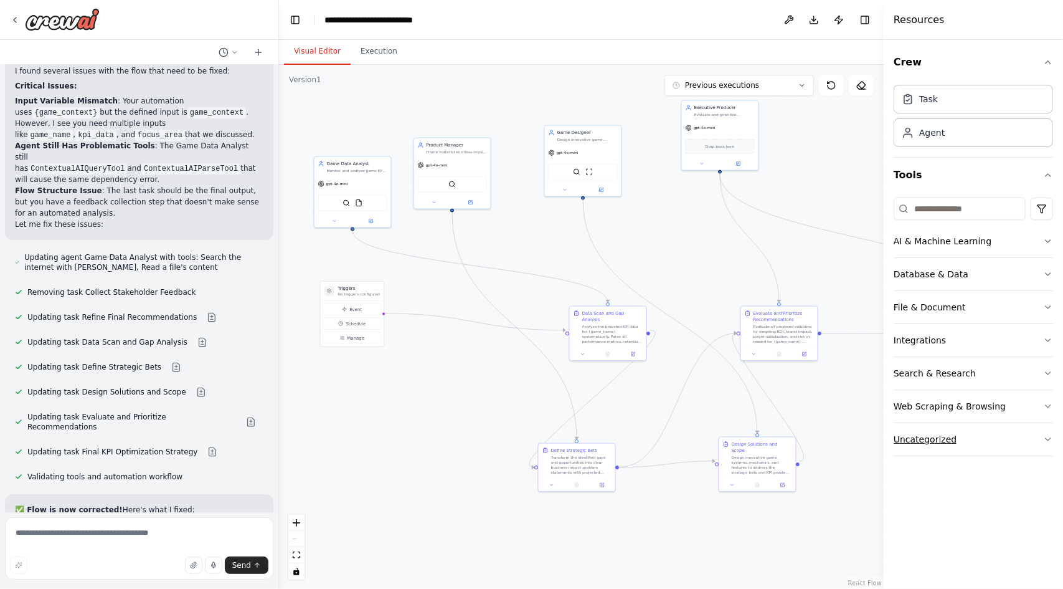
click at [971, 430] on button "Uncategorized" at bounding box center [973, 439] width 159 height 32
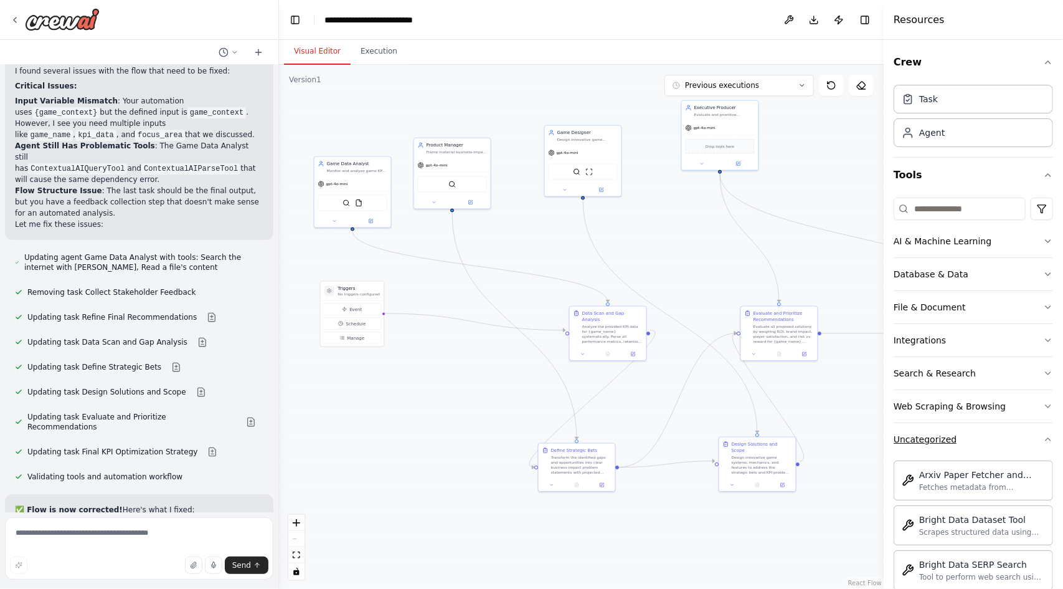
click at [971, 430] on button "Uncategorized" at bounding box center [973, 439] width 159 height 32
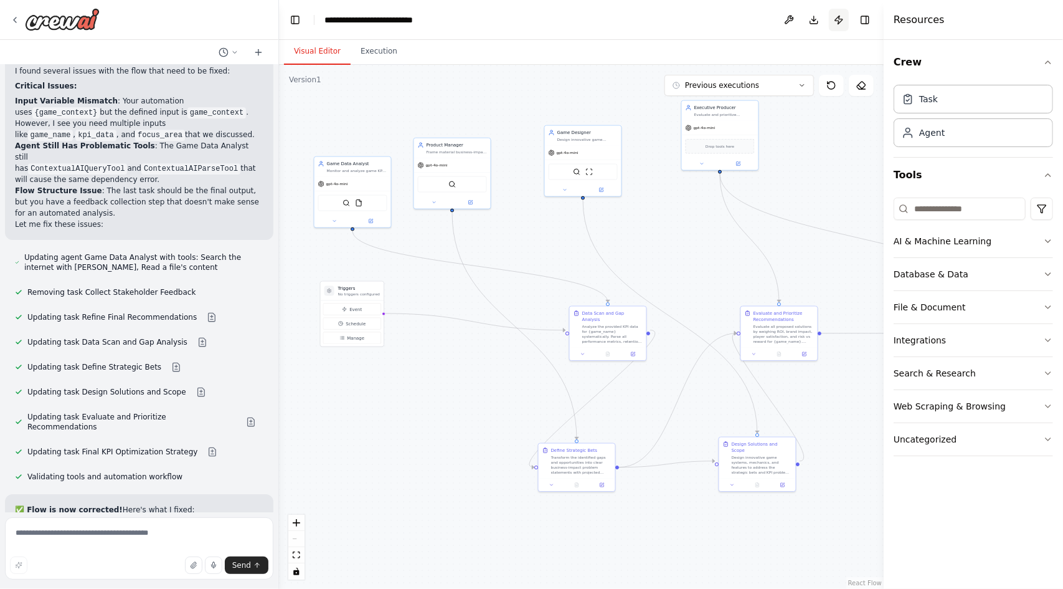
click at [837, 14] on button "Publish" at bounding box center [839, 20] width 20 height 22
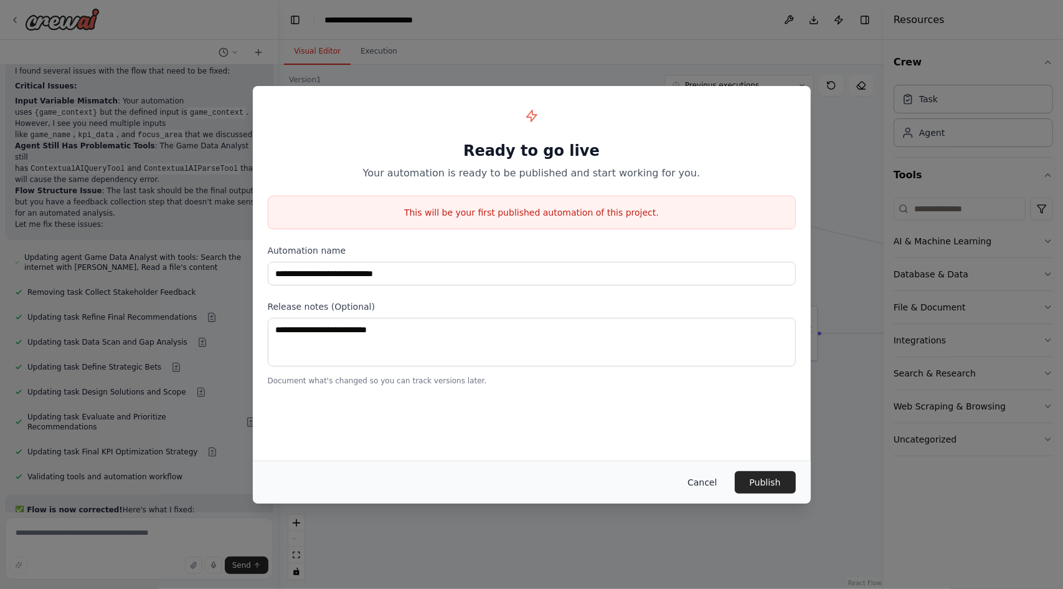
click at [720, 478] on button "Cancel" at bounding box center [702, 482] width 49 height 22
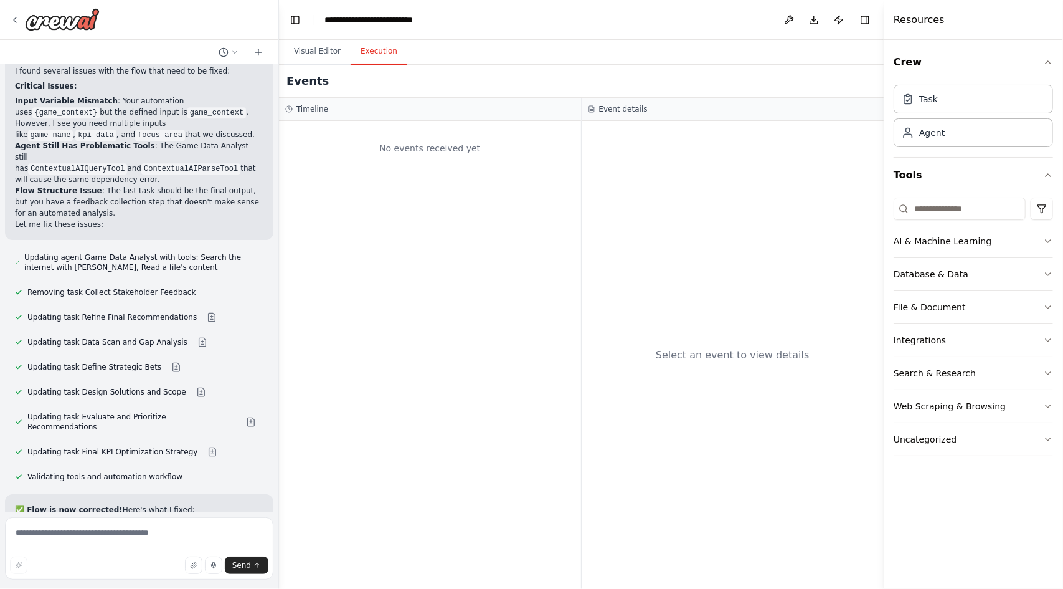
click at [368, 57] on button "Execution" at bounding box center [379, 52] width 57 height 26
drag, startPoint x: 541, startPoint y: 150, endPoint x: 324, endPoint y: 47, distance: 240.2
click at [324, 47] on div "Visual Editor Execution Version 1 Previous executions Show Tools Hide Agents Tr…" at bounding box center [581, 314] width 605 height 549
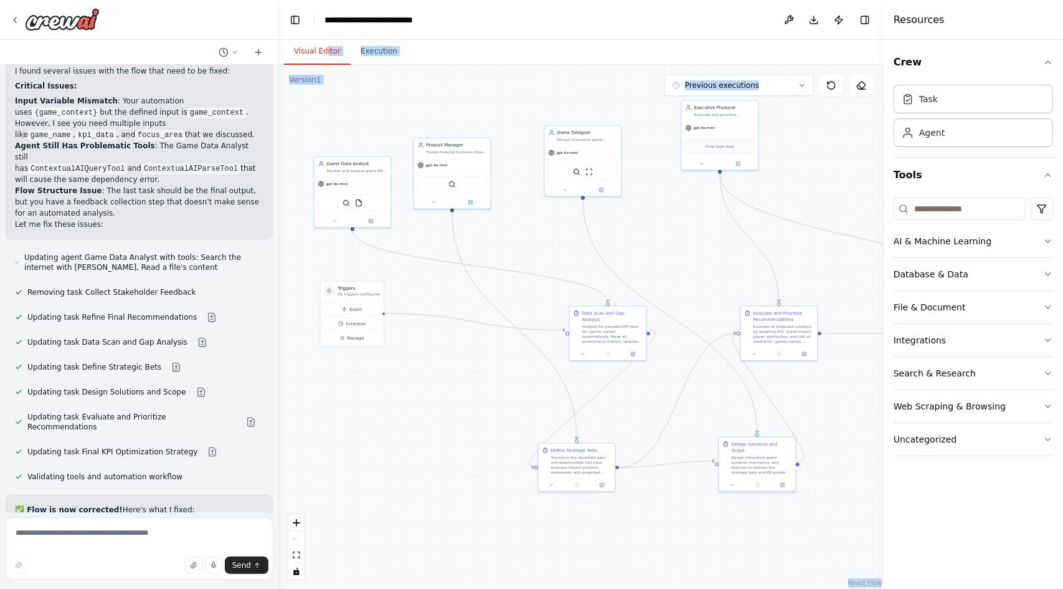
click at [324, 47] on button "Visual Editor" at bounding box center [317, 52] width 67 height 26
drag, startPoint x: 600, startPoint y: 326, endPoint x: 591, endPoint y: 323, distance: 10.4
click at [591, 323] on div "Analyze the provided KPI data for {game_name} systematically. Parse all perform…" at bounding box center [606, 333] width 60 height 20
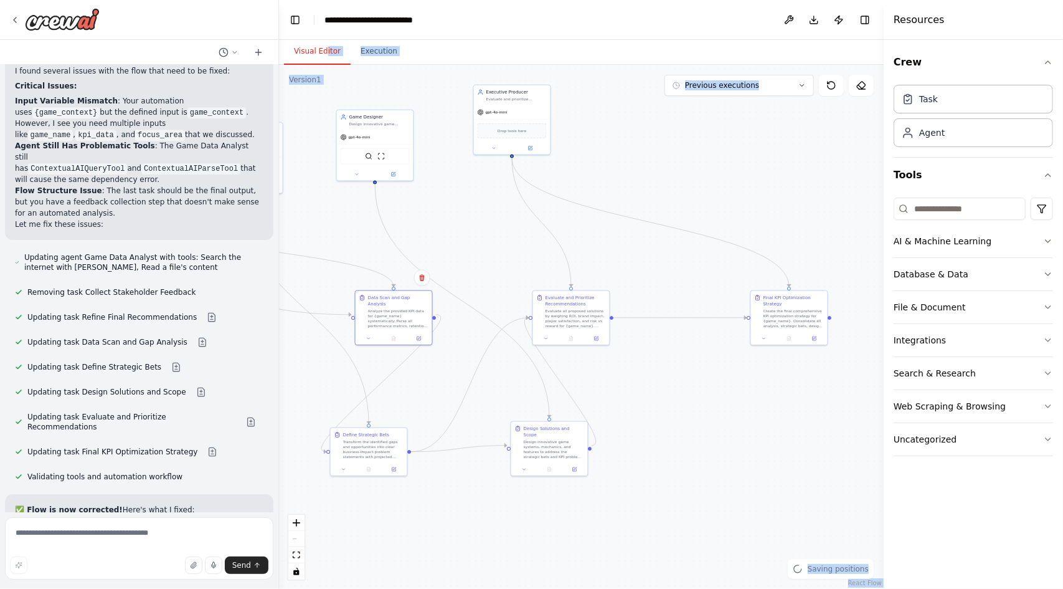
drag, startPoint x: 693, startPoint y: 250, endPoint x: 481, endPoint y: 235, distance: 212.3
click at [481, 235] on div ".deletable-edge-delete-btn { width: 20px; height: 20px; border: 0px solid #ffff…" at bounding box center [581, 327] width 605 height 524
drag, startPoint x: 780, startPoint y: 327, endPoint x: 669, endPoint y: 226, distance: 149.9
click at [669, 226] on div "Create the final comprehensive KPI optimization strategy for {game_name}. Conso…" at bounding box center [681, 218] width 60 height 20
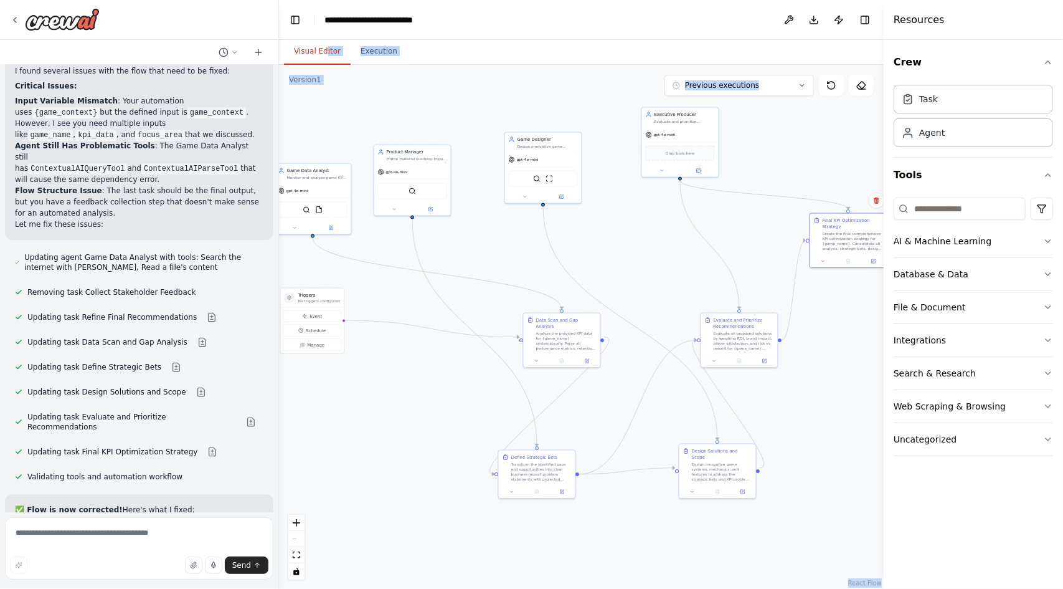
drag, startPoint x: 696, startPoint y: 362, endPoint x: 868, endPoint y: 384, distance: 173.3
click at [868, 384] on div ".deletable-edge-delete-btn { width: 20px; height: 20px; border: 0px solid #ffff…" at bounding box center [581, 327] width 605 height 524
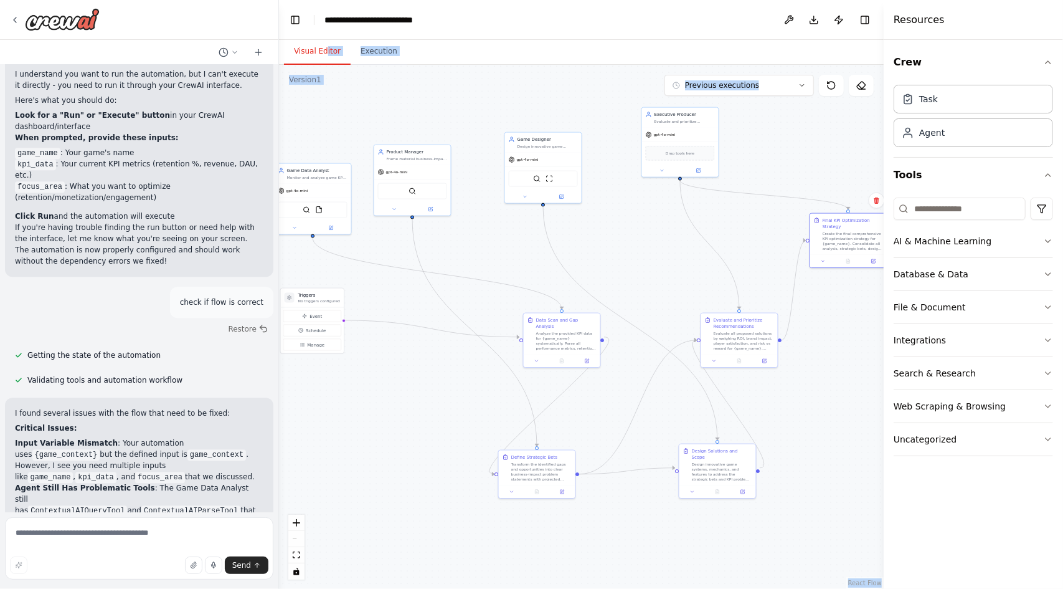
scroll to position [5540, 0]
click at [235, 50] on icon at bounding box center [234, 52] width 7 height 7
click at [225, 76] on span "Yesterday 04:00 PM" at bounding box center [247, 78] width 52 height 10
click at [370, 66] on div ".deletable-edge-delete-btn { width: 20px; height: 20px; border: 0px solid #ffff…" at bounding box center [581, 327] width 605 height 524
click at [20, 23] on div at bounding box center [55, 19] width 90 height 22
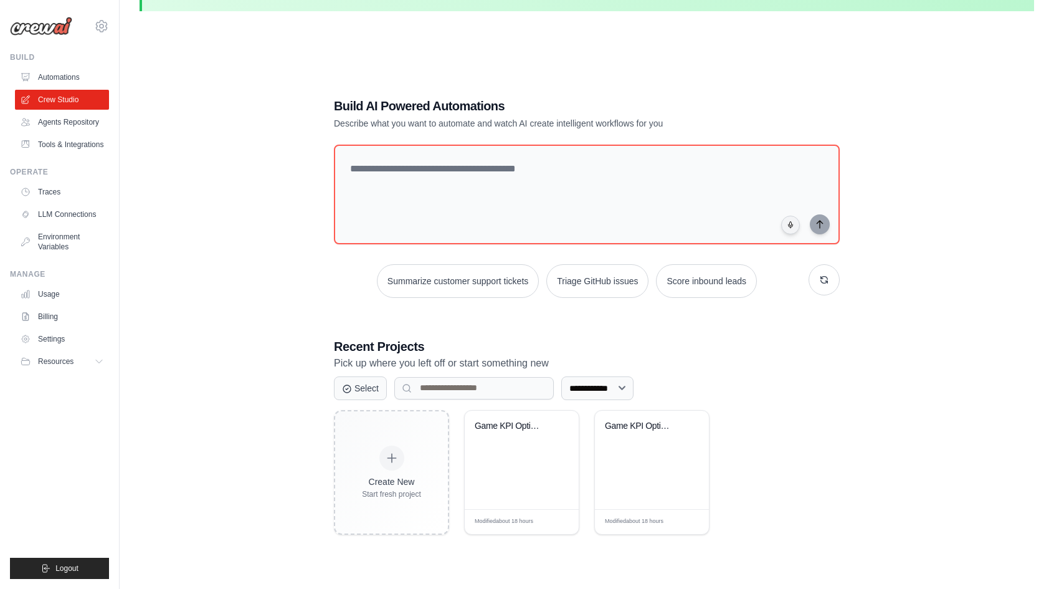
scroll to position [69, 0]
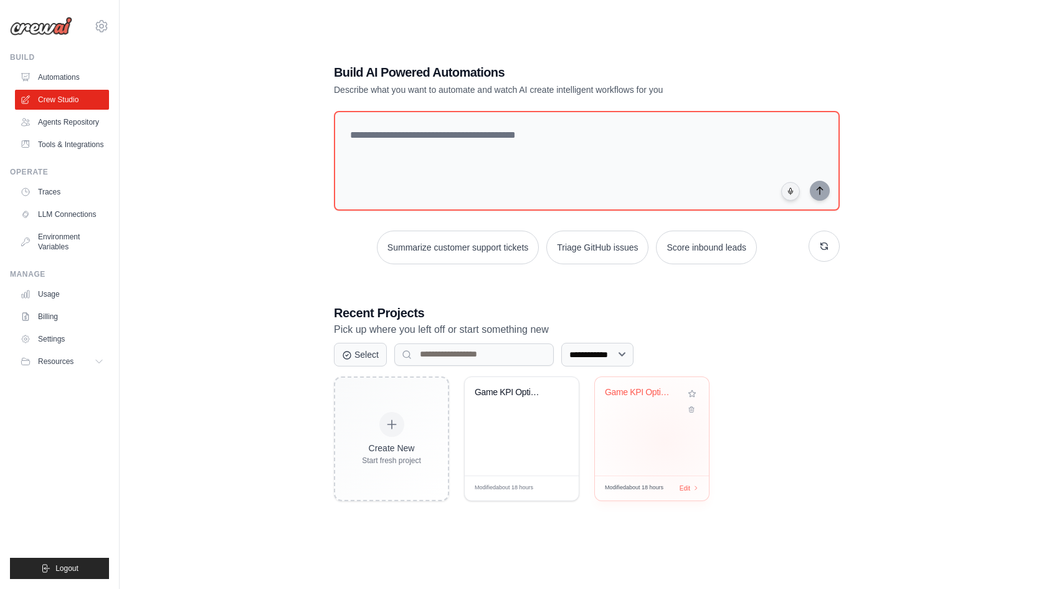
click at [665, 440] on div "Game KPI Optimization Squad" at bounding box center [652, 426] width 114 height 98
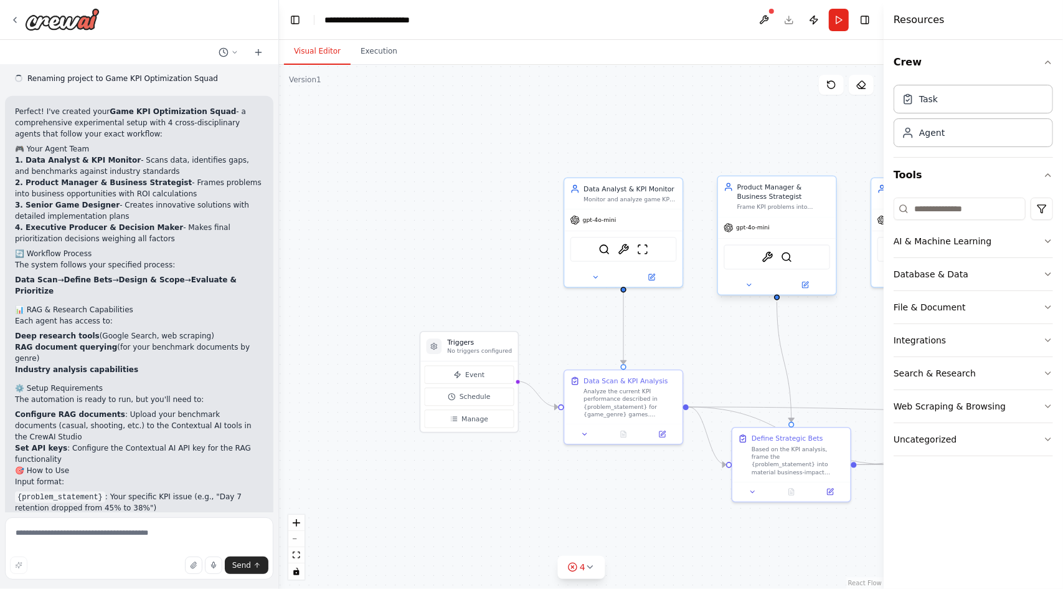
scroll to position [1013, 0]
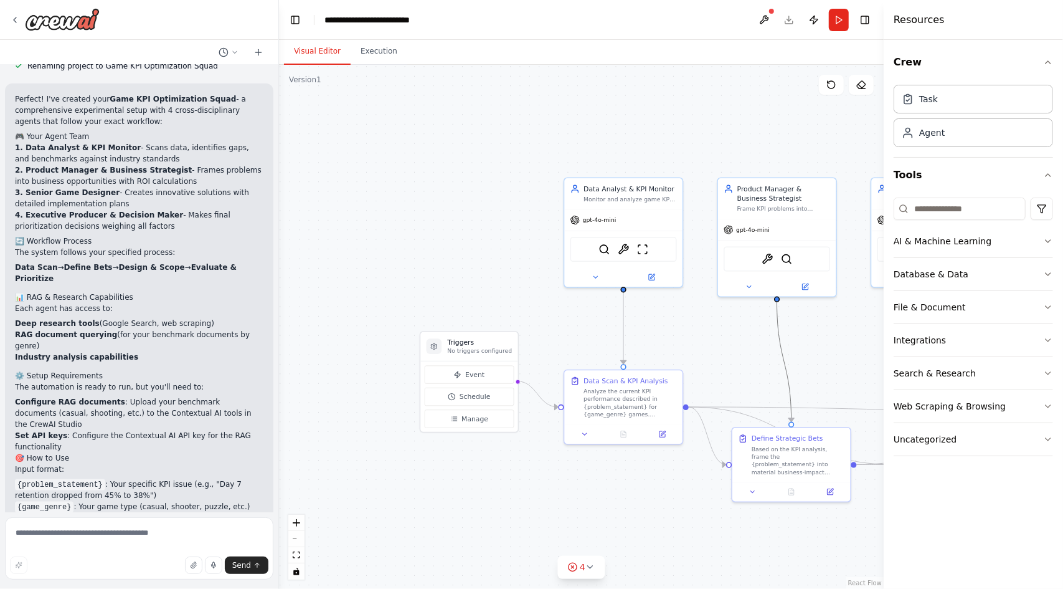
drag, startPoint x: 780, startPoint y: 332, endPoint x: 417, endPoint y: 293, distance: 364.7
click at [417, 293] on div ".deletable-edge-delete-btn { width: 20px; height: 20px; border: 0px solid #ffff…" at bounding box center [581, 327] width 605 height 524
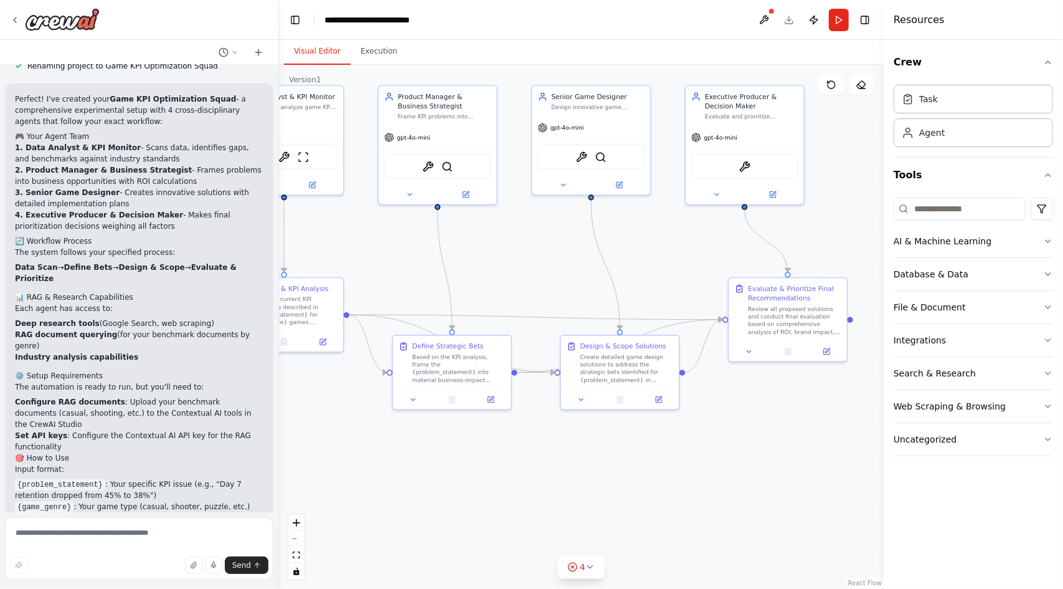
drag, startPoint x: 585, startPoint y: 344, endPoint x: 245, endPoint y: 252, distance: 351.8
click at [245, 252] on div "Create something like a quick experiment, where we have a team of 3/4 agents, o…" at bounding box center [531, 294] width 1063 height 589
click at [845, 22] on button "Run" at bounding box center [839, 20] width 20 height 22
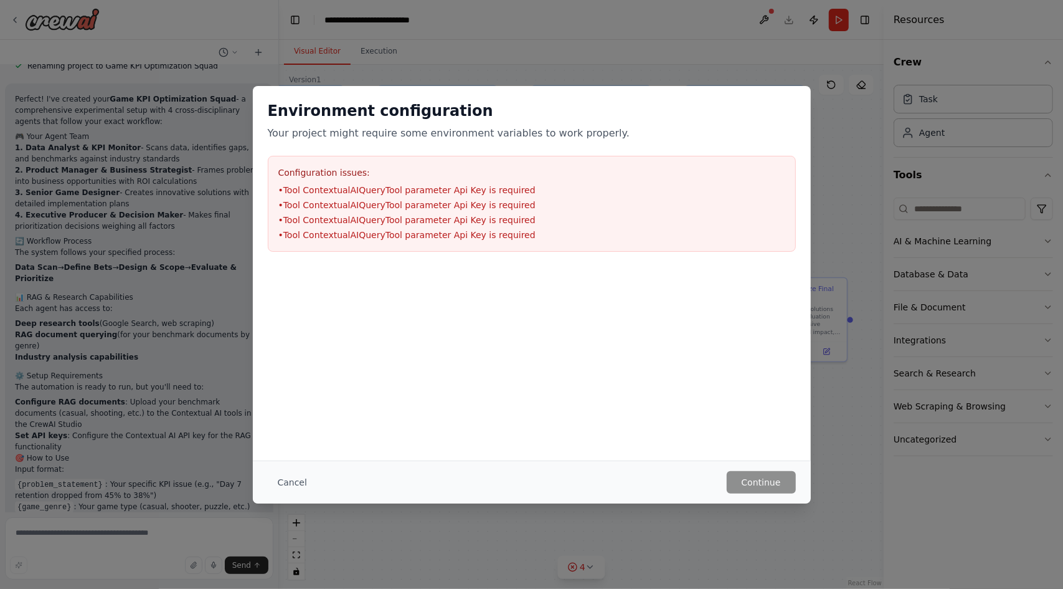
click at [640, 567] on div "Environment configuration Your project might require some environment variables…" at bounding box center [531, 294] width 1063 height 589
click at [881, 232] on div "Environment configuration Your project might require some environment variables…" at bounding box center [531, 294] width 1063 height 589
click at [833, 168] on div "Environment configuration Your project might require some environment variables…" at bounding box center [531, 294] width 1063 height 589
click at [556, 166] on h3 "Configuration issues:" at bounding box center [531, 172] width 507 height 12
click at [295, 494] on div "Cancel Continue" at bounding box center [532, 481] width 558 height 43
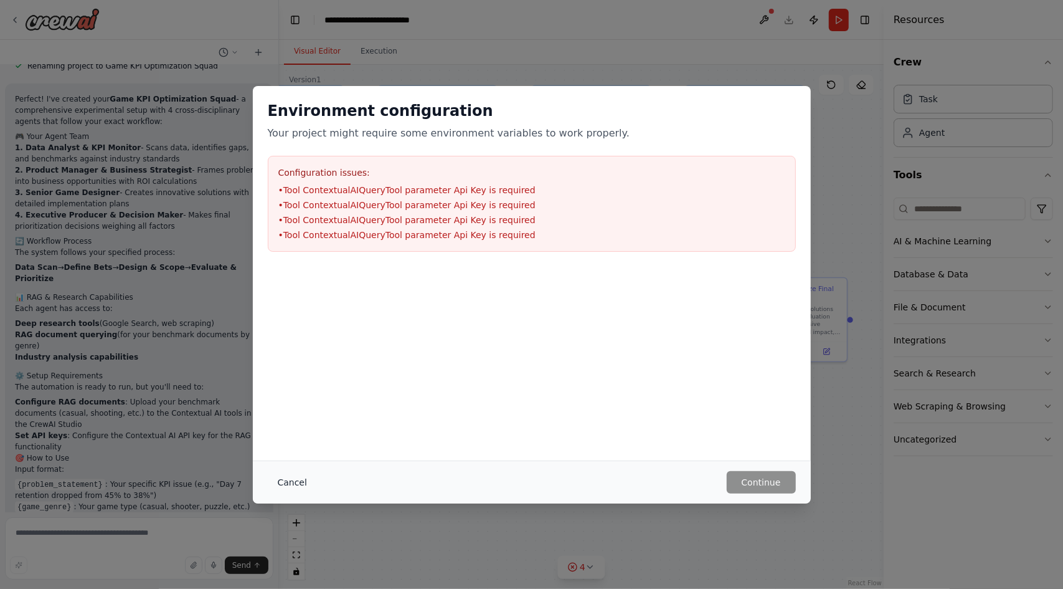
click at [292, 483] on button "Cancel" at bounding box center [292, 482] width 49 height 22
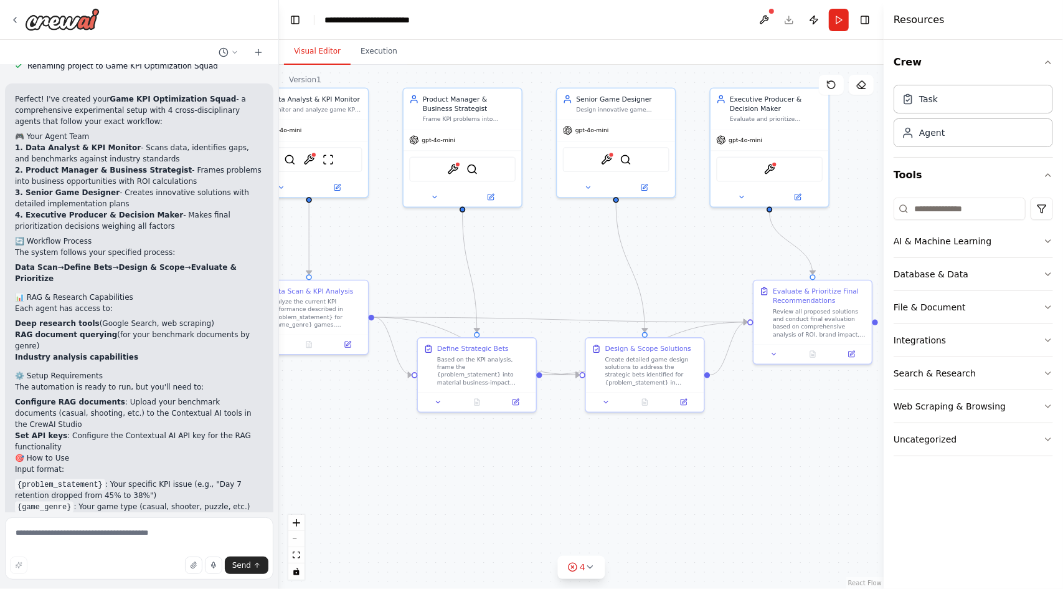
drag, startPoint x: 397, startPoint y: 270, endPoint x: 517, endPoint y: 311, distance: 127.3
click at [517, 311] on div ".deletable-edge-delete-btn { width: 20px; height: 20px; border: 0px solid #ffff…" at bounding box center [581, 327] width 605 height 524
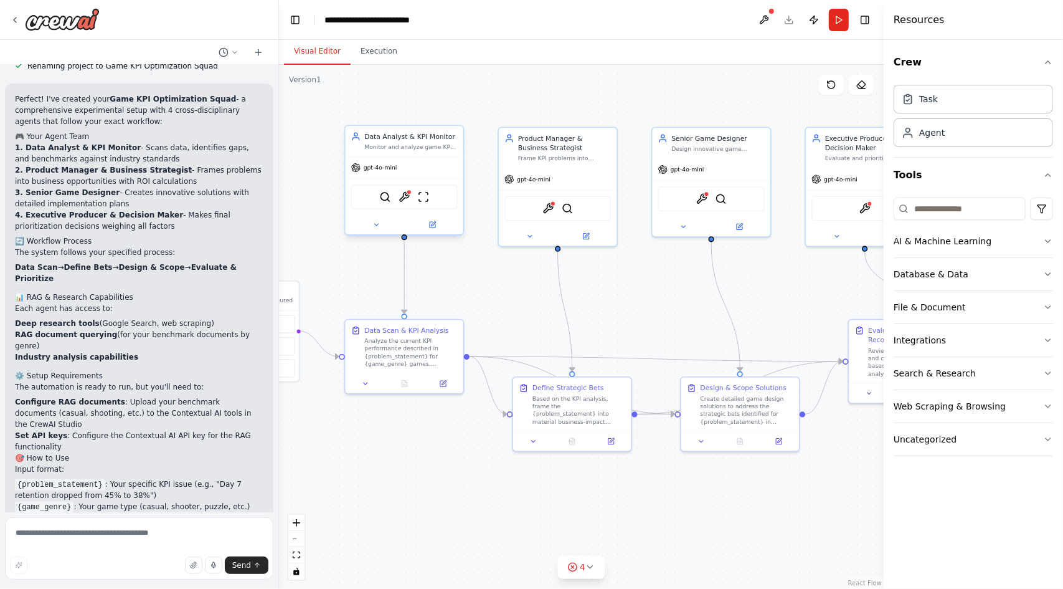
click at [413, 203] on div "SerperDevTool ContextualAIQueryTool ScrapeWebsiteTool" at bounding box center [404, 196] width 107 height 25
click at [409, 200] on img at bounding box center [404, 196] width 11 height 11
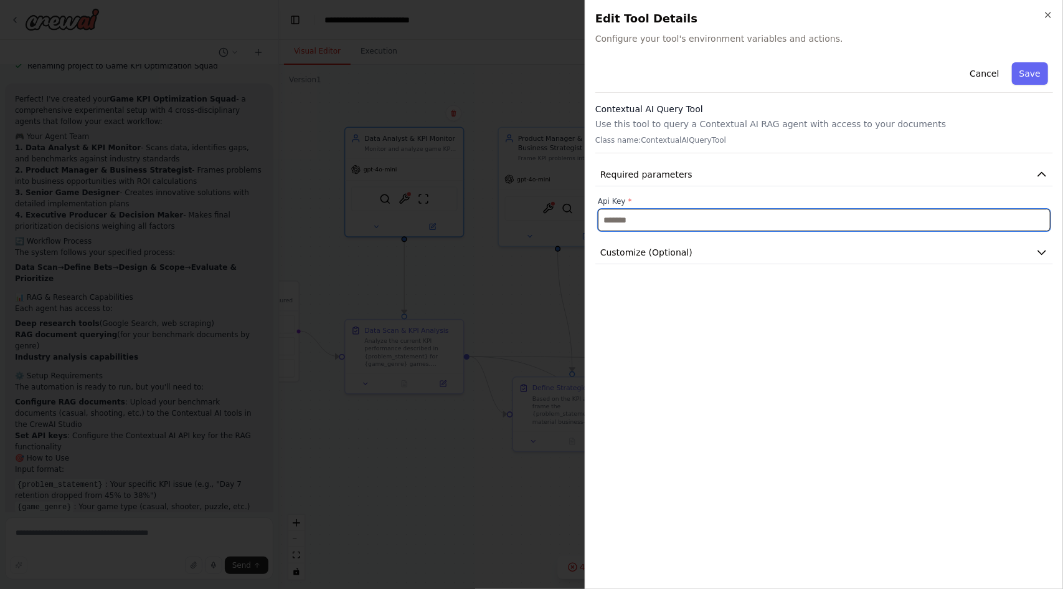
click at [677, 227] on input "text" at bounding box center [824, 220] width 453 height 22
paste input "**********"
type input "**********"
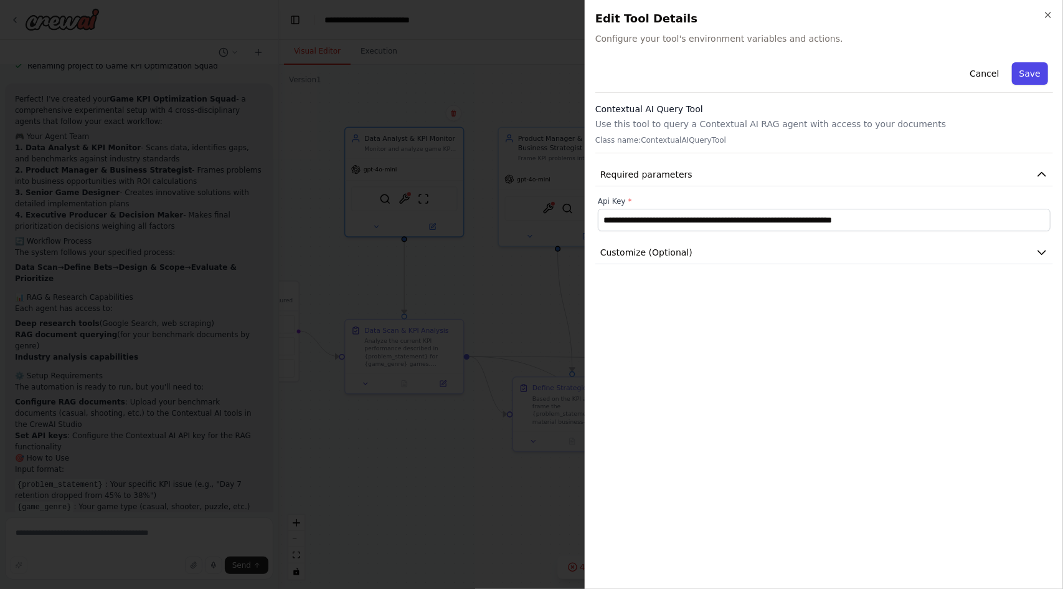
click at [1025, 72] on button "Save" at bounding box center [1030, 73] width 36 height 22
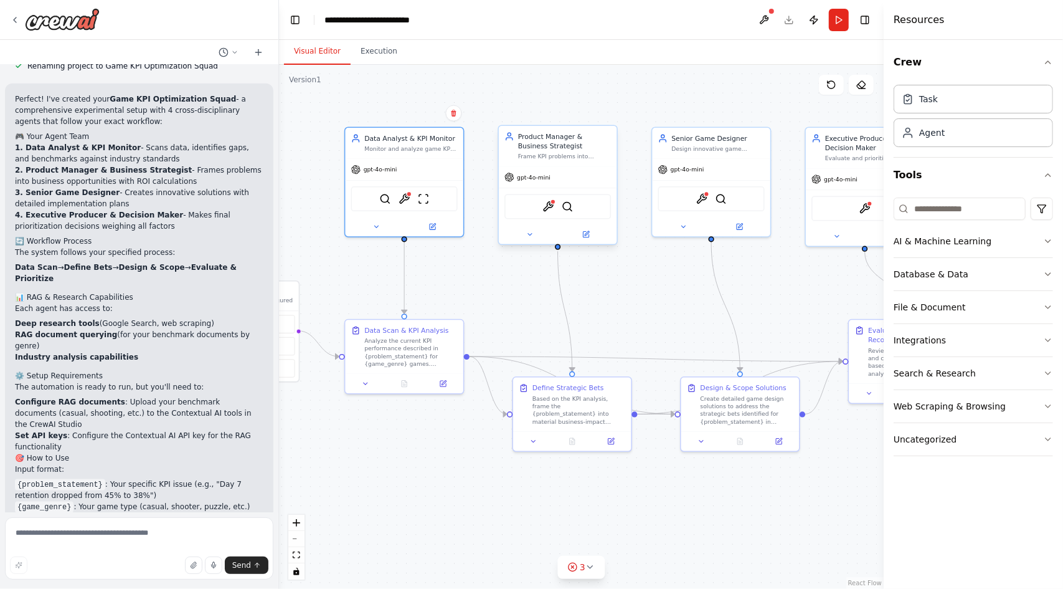
click at [547, 212] on div "ContextualAIQueryTool SerperDevTool" at bounding box center [558, 206] width 107 height 25
click at [553, 204] on img at bounding box center [548, 206] width 11 height 11
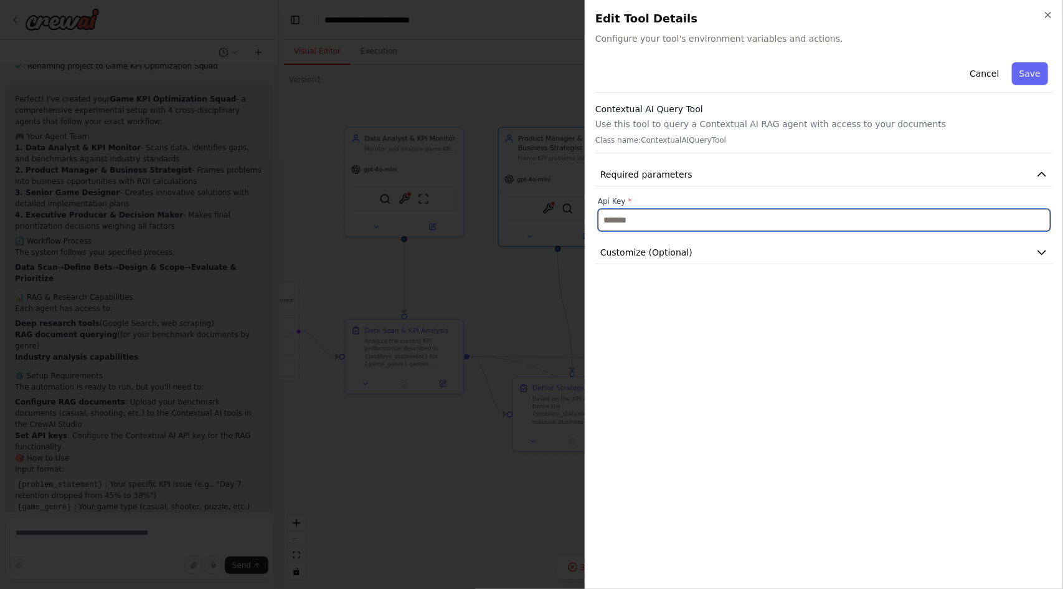
click at [673, 228] on input "text" at bounding box center [824, 220] width 453 height 22
paste input "**********"
type input "**********"
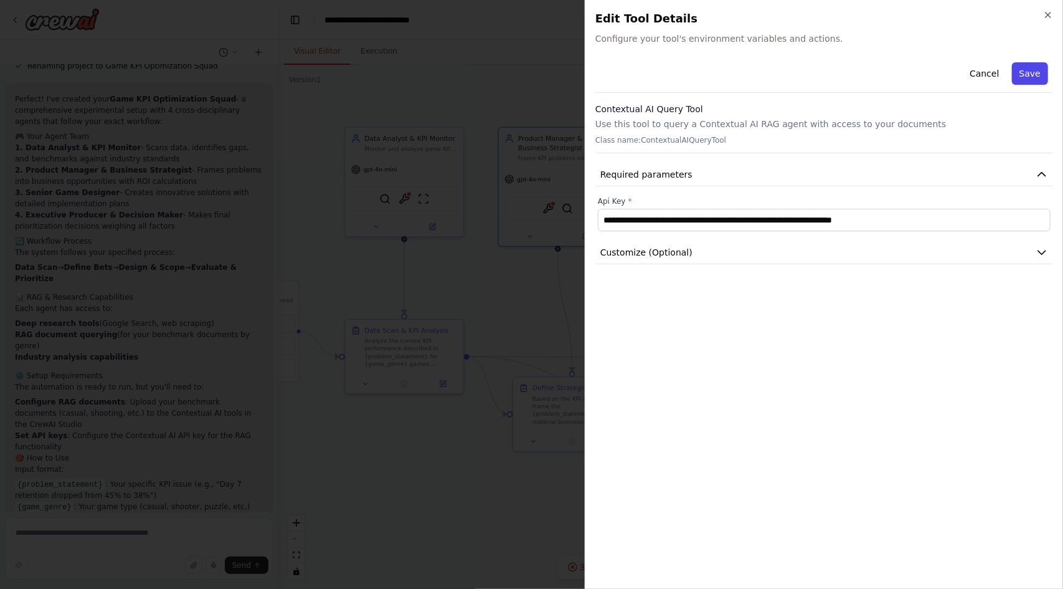
click at [1029, 77] on button "Save" at bounding box center [1030, 73] width 36 height 22
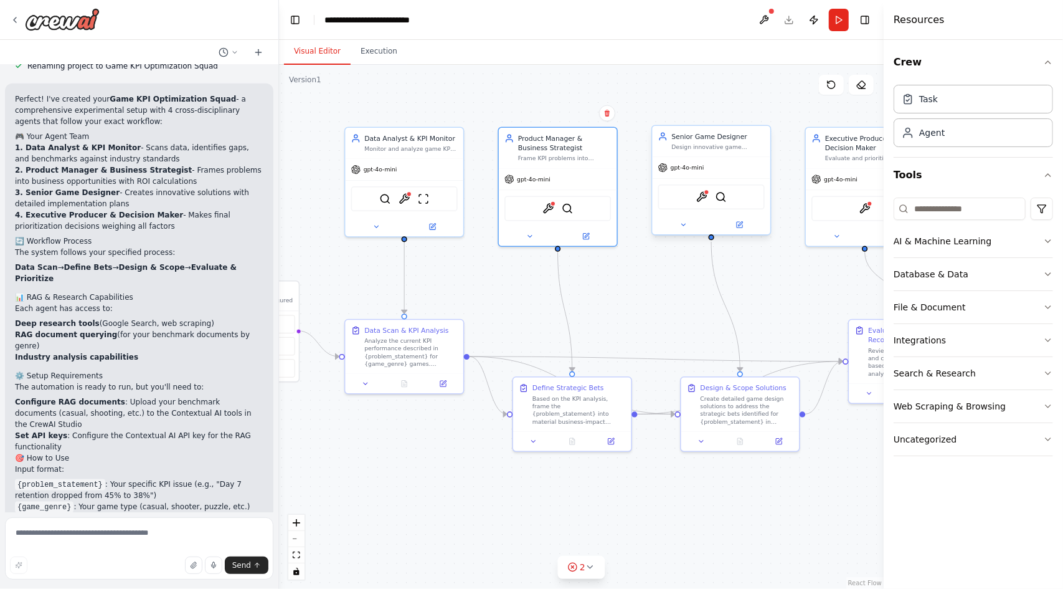
click at [703, 205] on div "ContextualAIQueryTool SerperDevTool" at bounding box center [711, 196] width 107 height 25
click at [705, 201] on img at bounding box center [701, 196] width 11 height 11
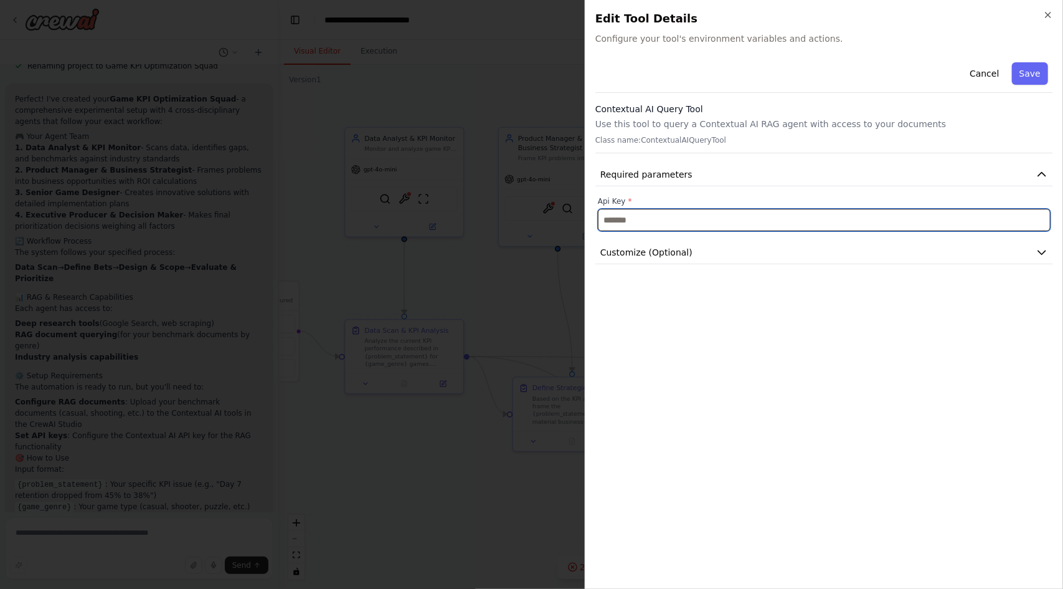
click at [713, 225] on input "text" at bounding box center [824, 220] width 453 height 22
paste input "**********"
type input "**********"
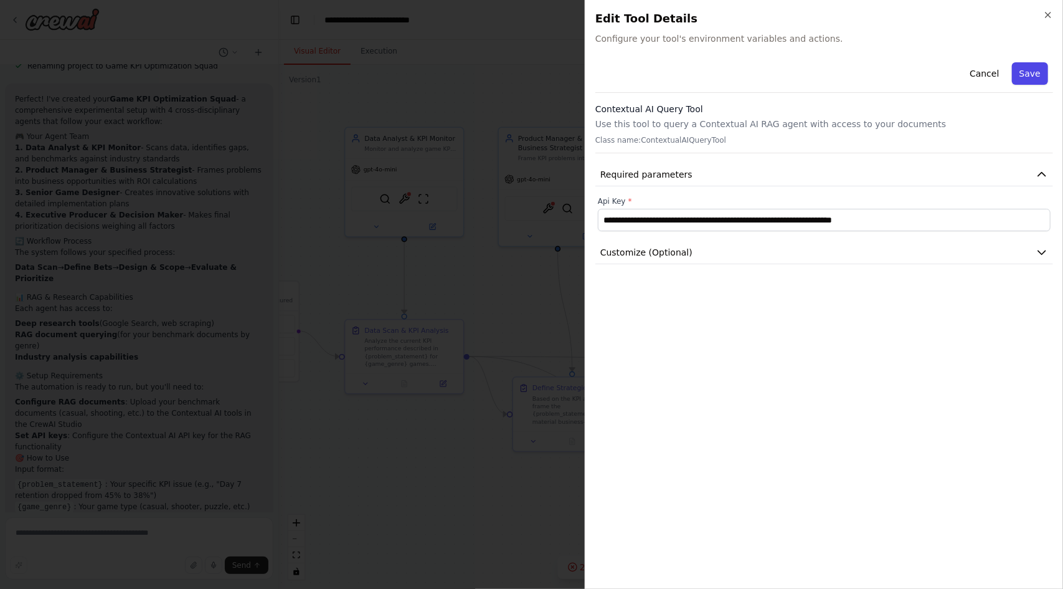
click at [1042, 82] on button "Save" at bounding box center [1030, 73] width 36 height 22
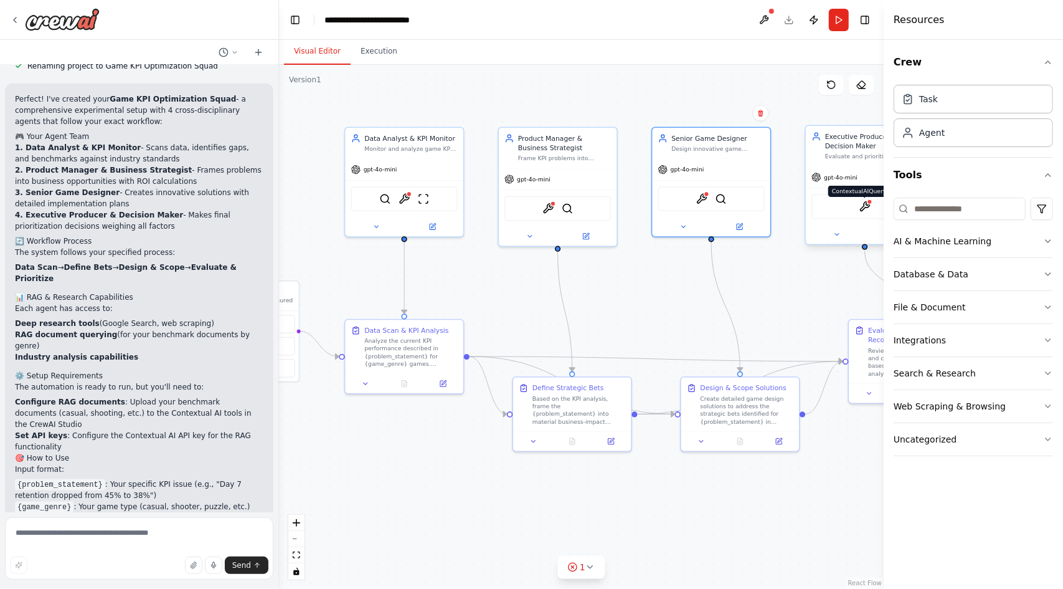
click at [866, 209] on img at bounding box center [865, 206] width 11 height 11
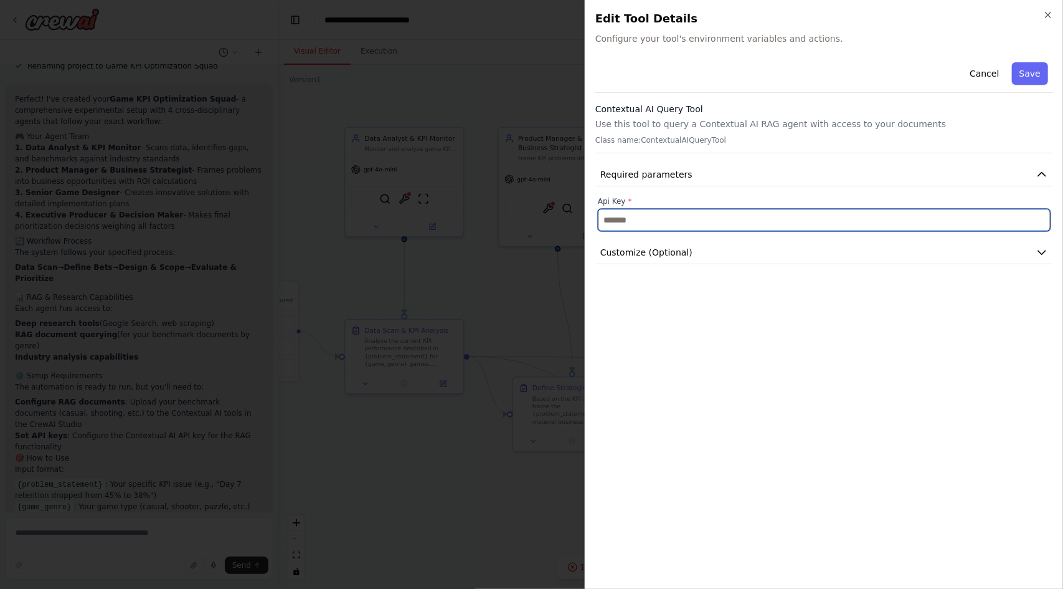
click at [855, 221] on input "text" at bounding box center [824, 220] width 453 height 22
paste input "**********"
type input "**********"
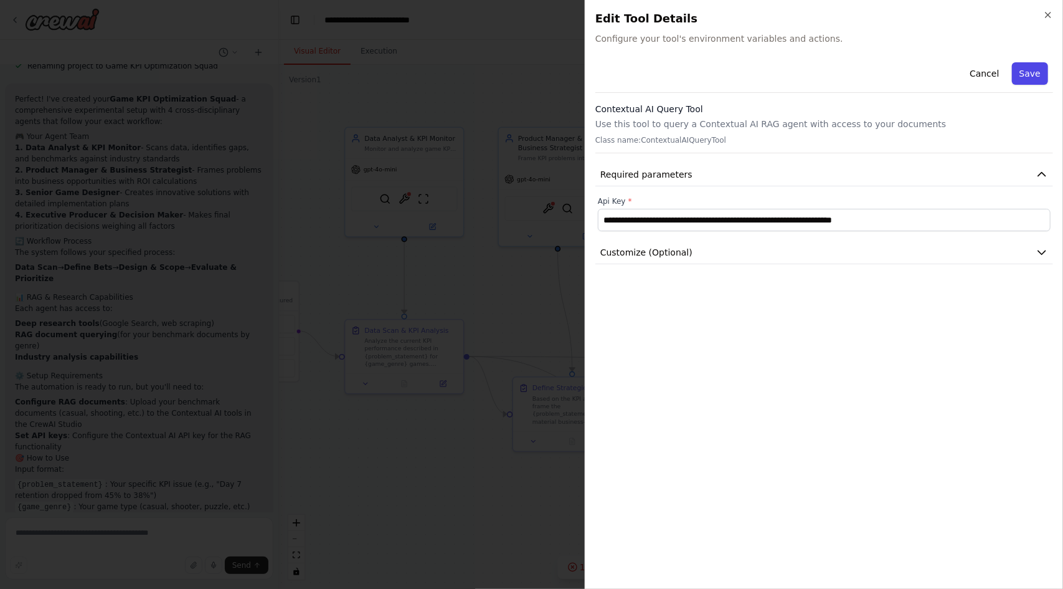
click at [1040, 79] on button "Save" at bounding box center [1030, 73] width 36 height 22
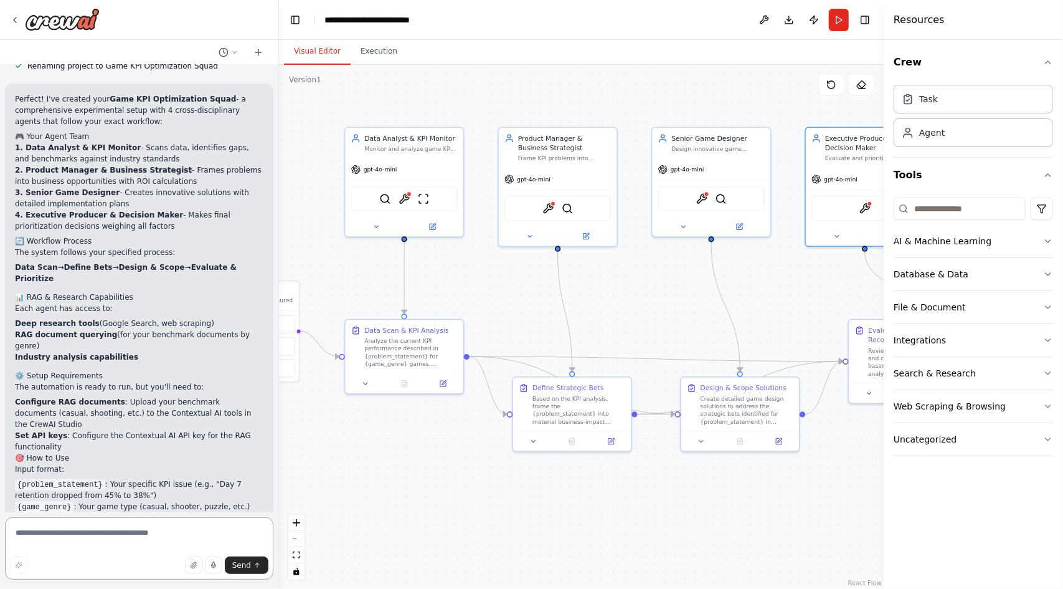
click at [85, 543] on textarea at bounding box center [139, 548] width 268 height 62
type textarea "**********"
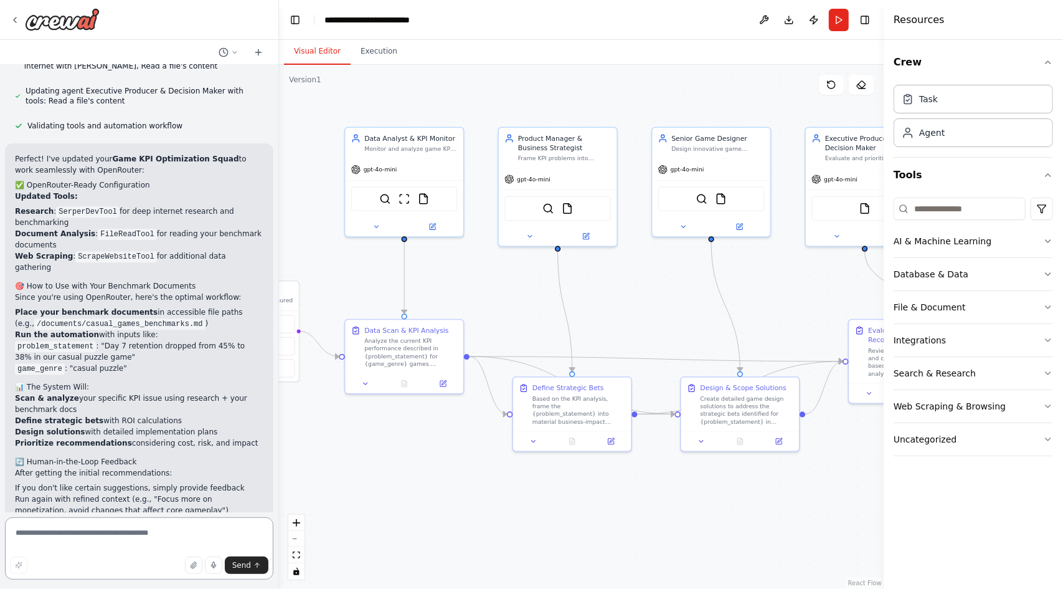
scroll to position [2049, 0]
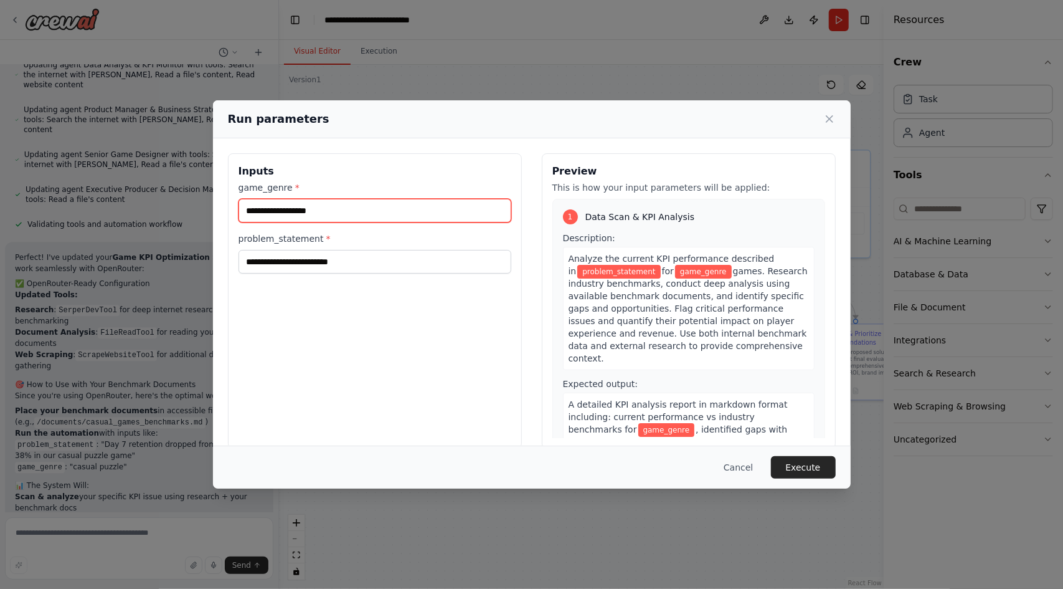
click at [397, 211] on input "game_genre *" at bounding box center [375, 211] width 273 height 24
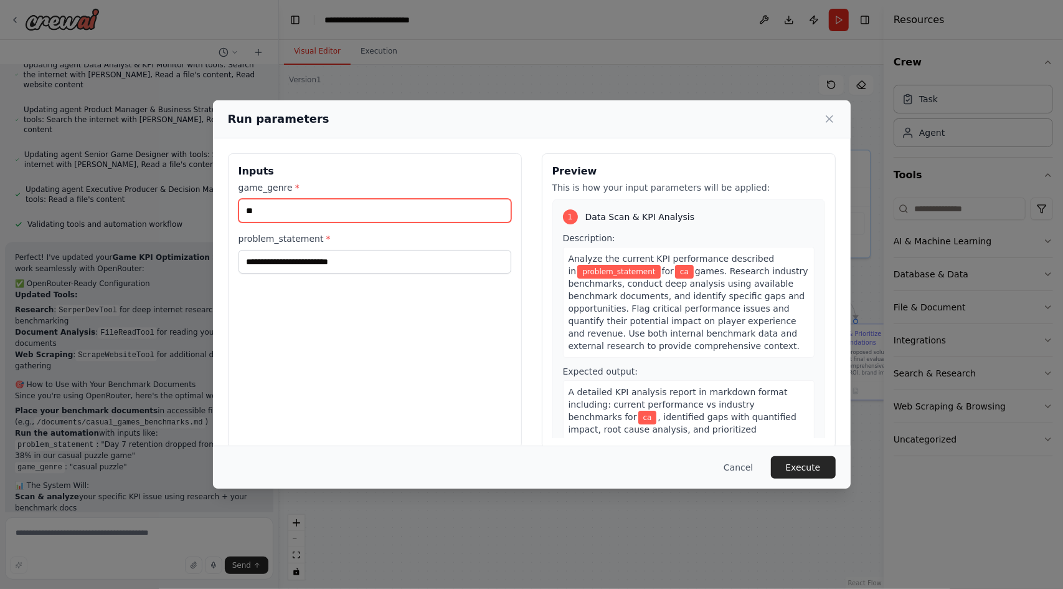
type input "*"
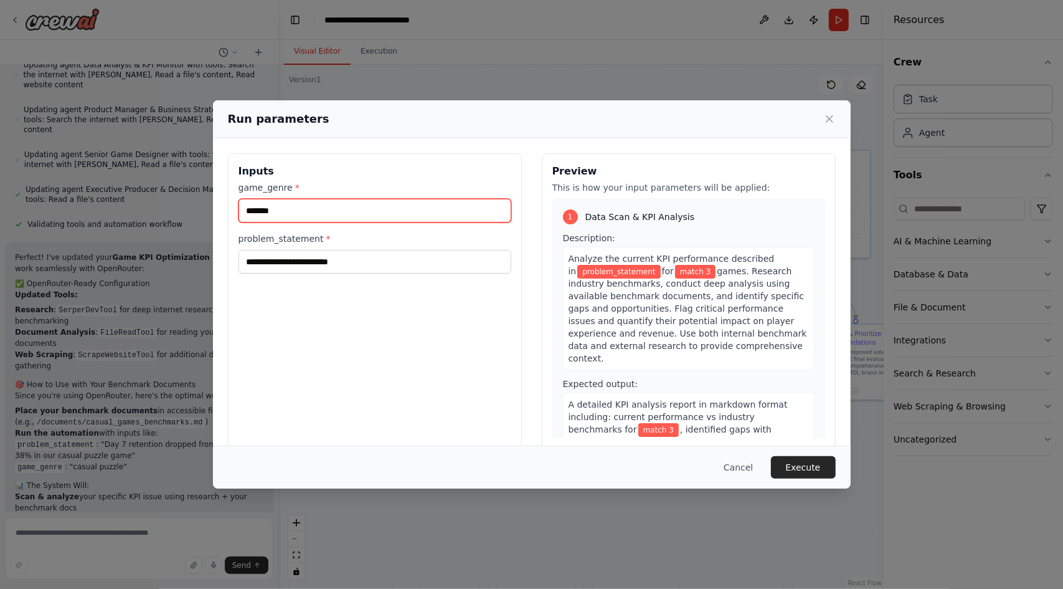
type input "*******"
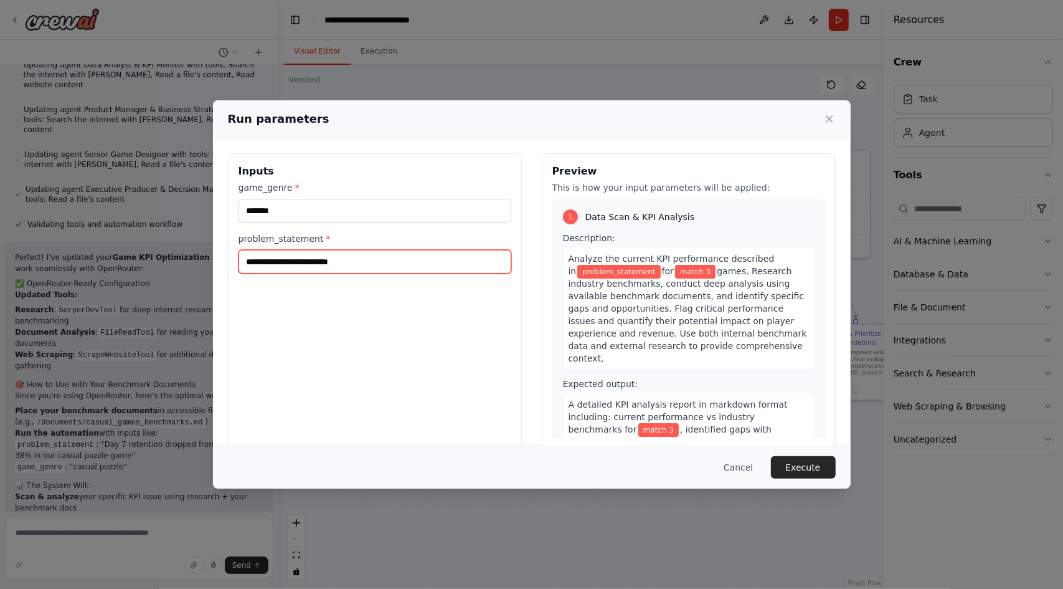
click at [333, 261] on input "problem_statement *" at bounding box center [375, 262] width 273 height 24
paste input "**********"
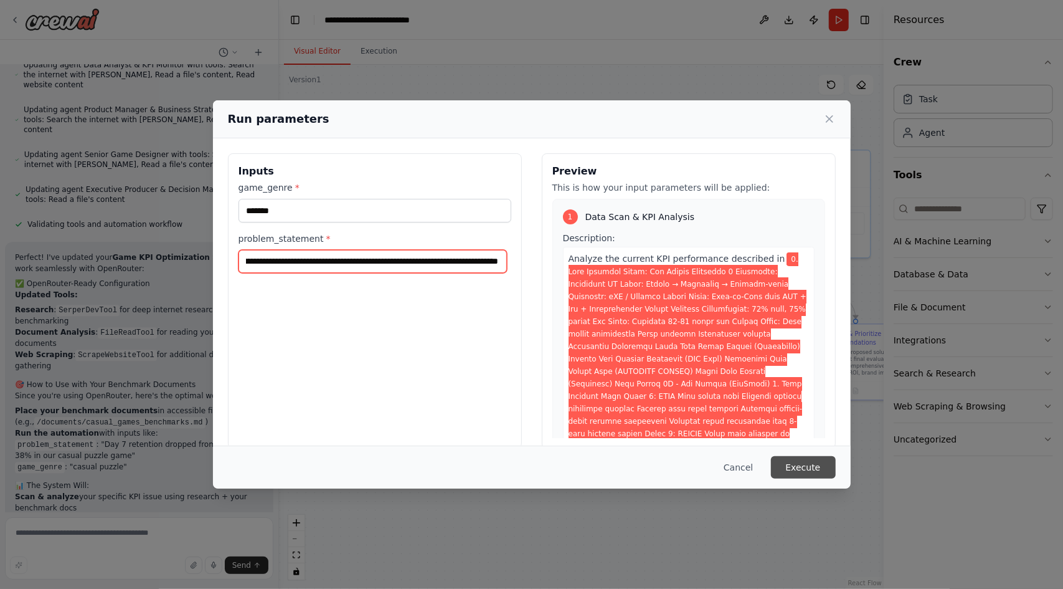
type input "**********"
click at [799, 471] on button "Execute" at bounding box center [803, 467] width 65 height 22
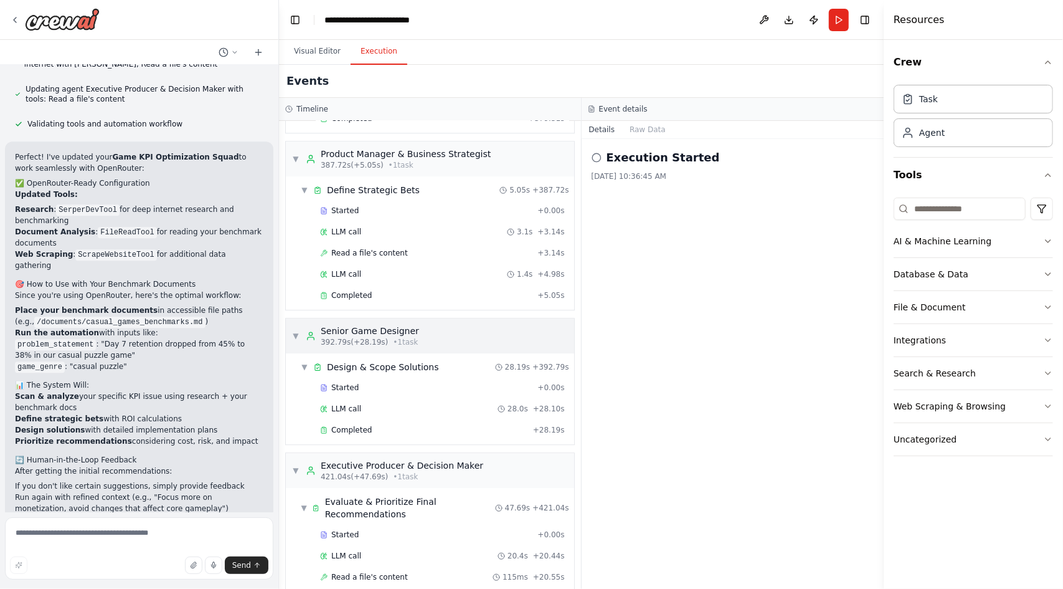
scroll to position [2351, 0]
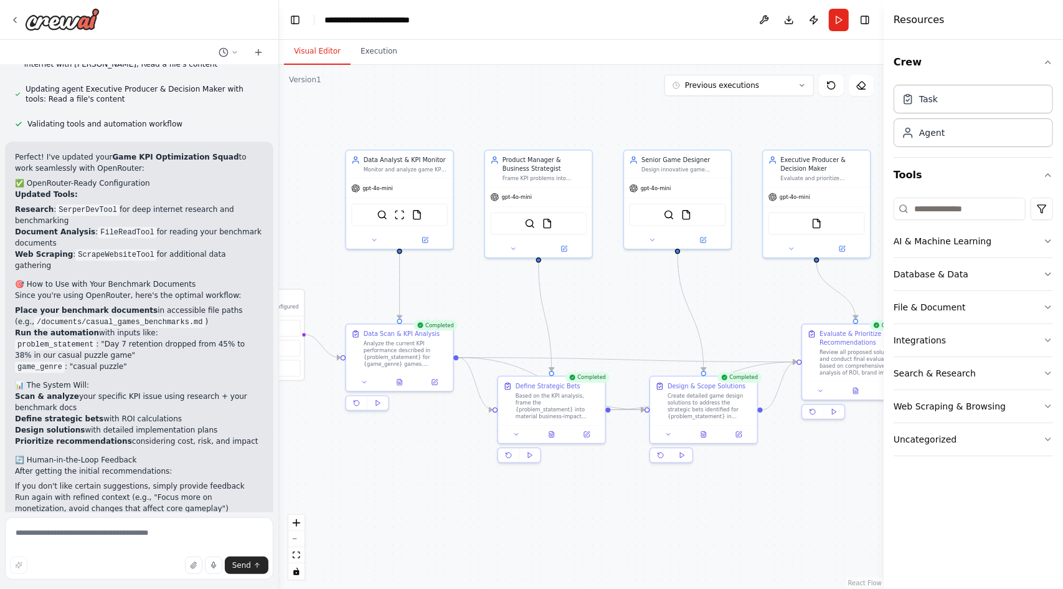
click at [318, 54] on button "Visual Editor" at bounding box center [317, 52] width 67 height 26
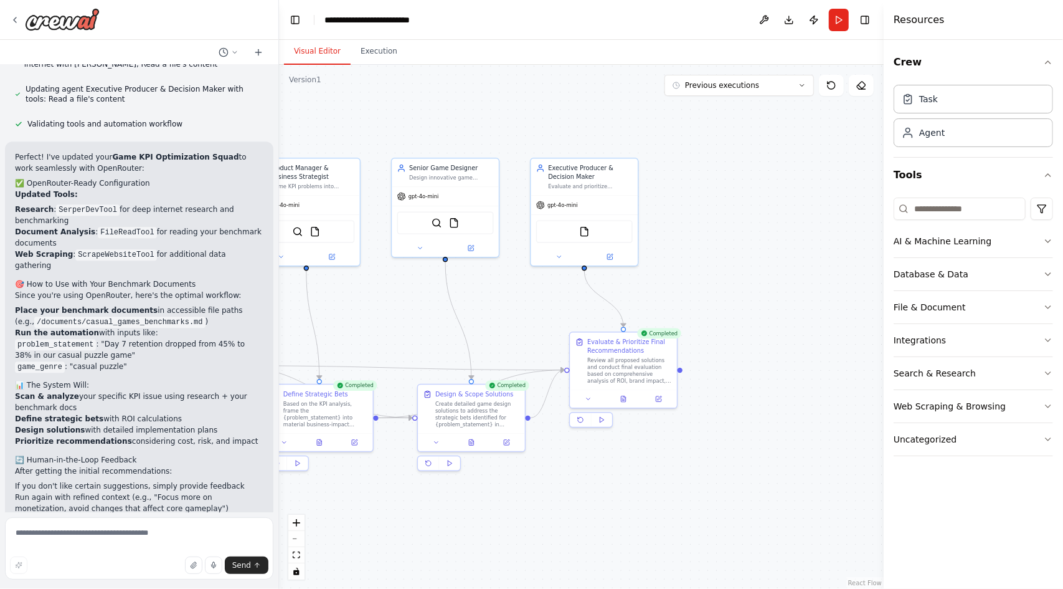
drag, startPoint x: 735, startPoint y: 296, endPoint x: 400, endPoint y: 302, distance: 335.2
click at [400, 302] on div ".deletable-edge-delete-btn { width: 20px; height: 20px; border: 0px solid #ffff…" at bounding box center [581, 327] width 605 height 524
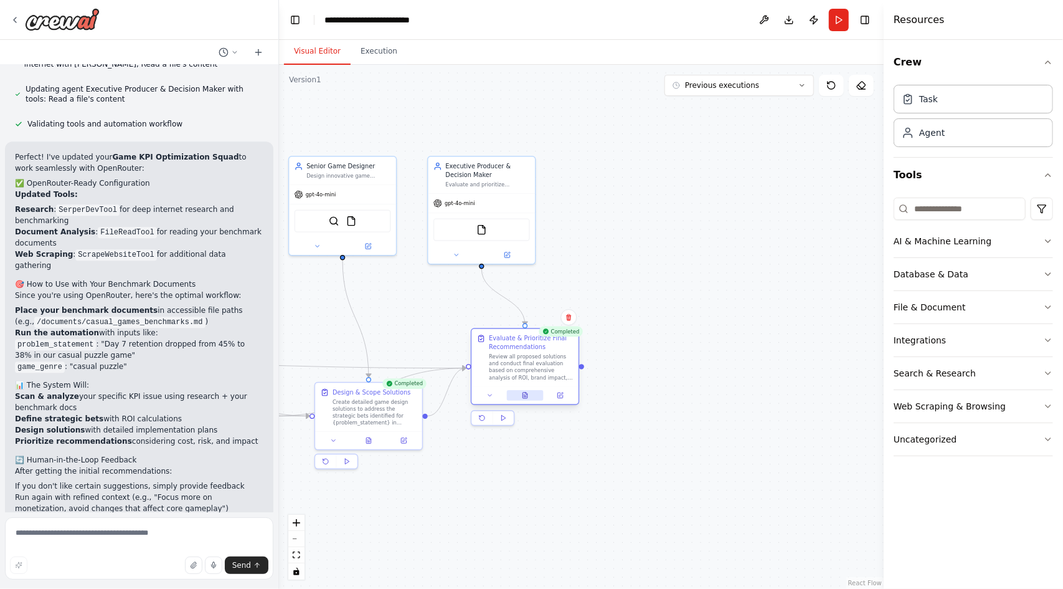
click at [523, 391] on button at bounding box center [525, 395] width 37 height 11
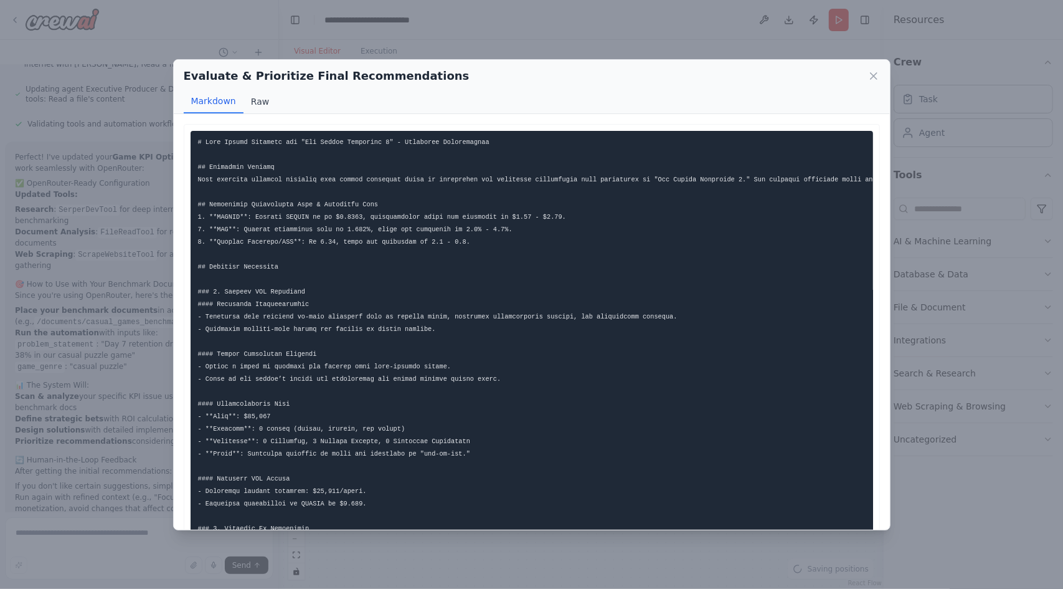
click at [263, 95] on button "Raw" at bounding box center [260, 102] width 33 height 24
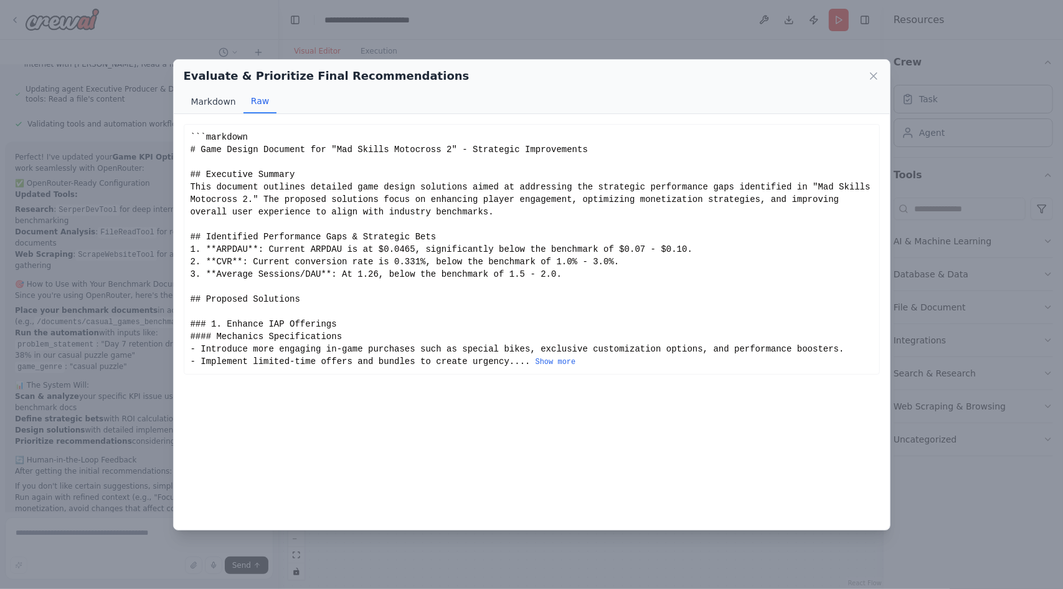
click at [221, 97] on button "Markdown" at bounding box center [214, 102] width 60 height 24
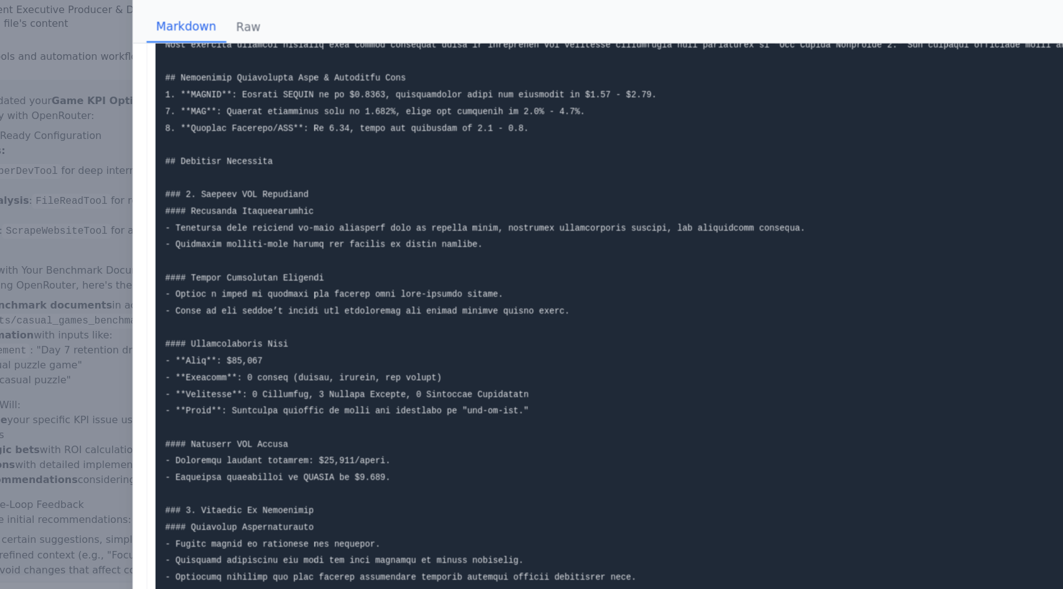
scroll to position [77, 0]
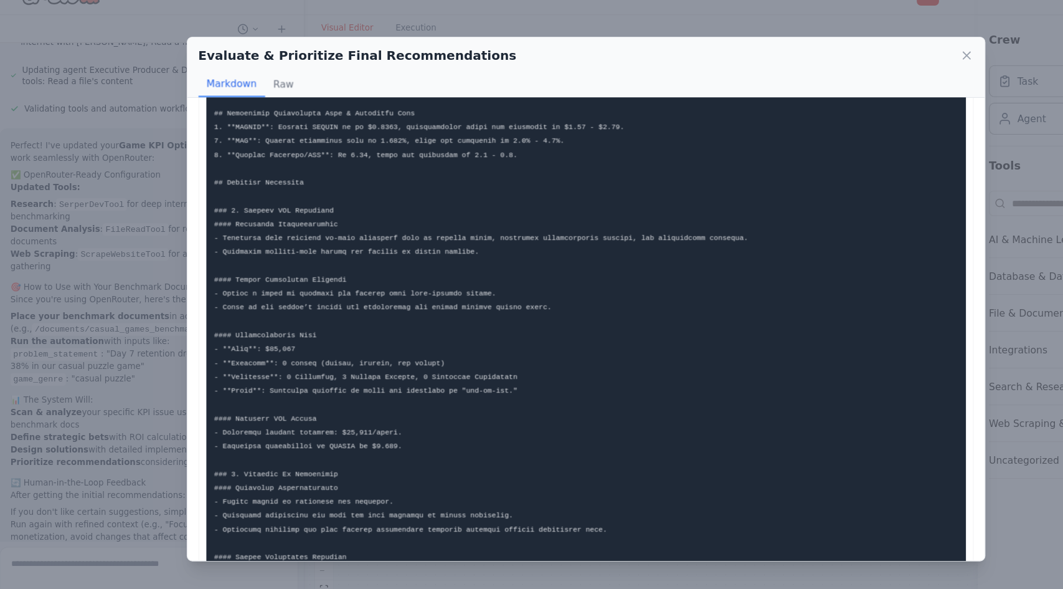
click at [103, 360] on div "Evaluate & Prioritize Final Recommendations Markdown Raw This comprehensive gam…" at bounding box center [531, 294] width 1063 height 589
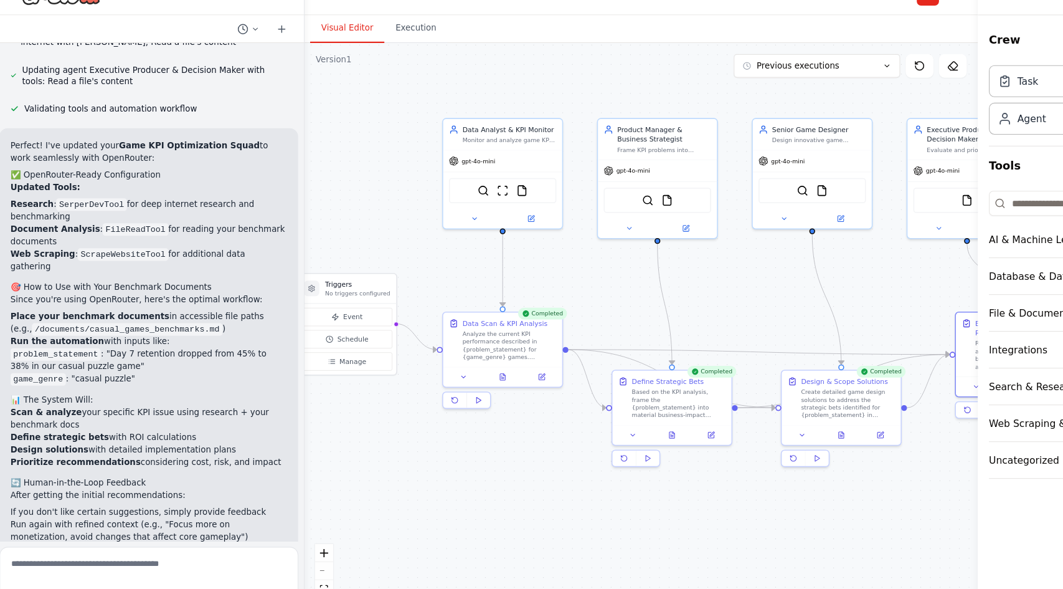
drag, startPoint x: 393, startPoint y: 285, endPoint x: 777, endPoint y: 263, distance: 385.0
click at [777, 263] on div ".deletable-edge-delete-btn { width: 20px; height: 20px; border: 0px solid #ffff…" at bounding box center [581, 327] width 605 height 524
